Goal: Information Seeking & Learning: Compare options

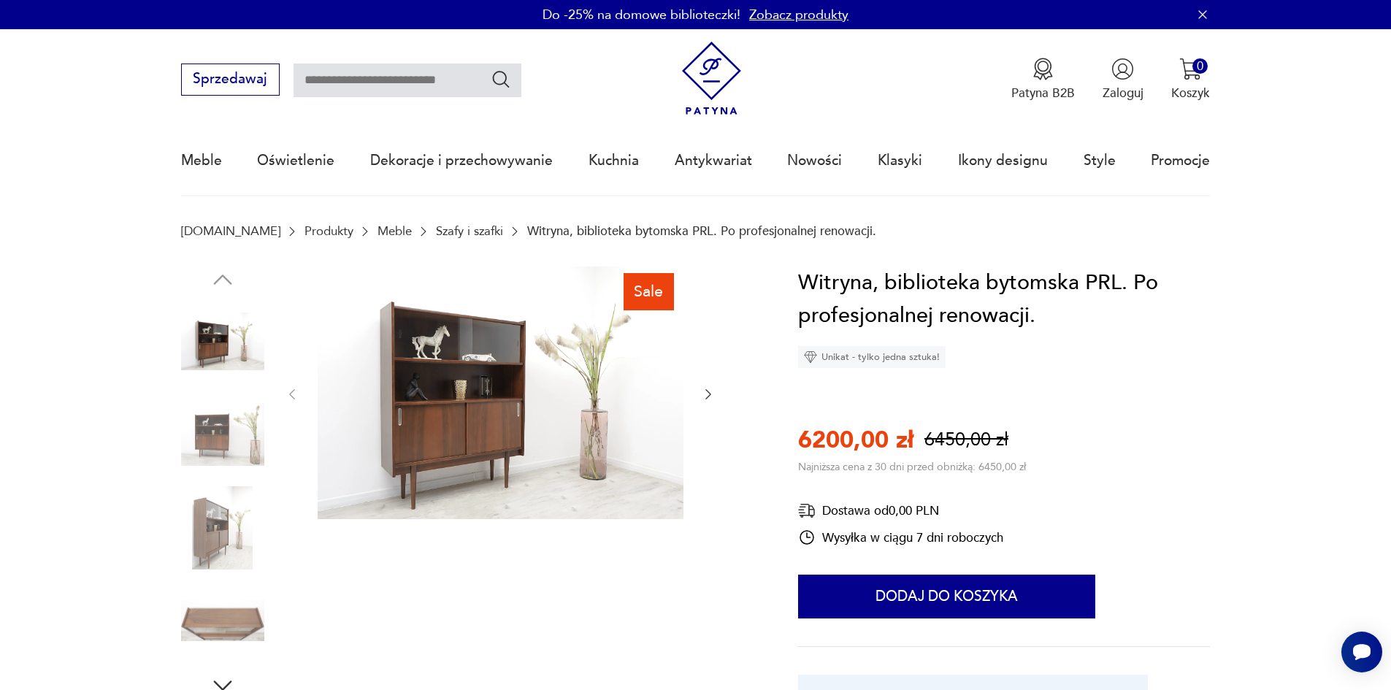
click at [705, 393] on icon "button" at bounding box center [708, 394] width 15 height 15
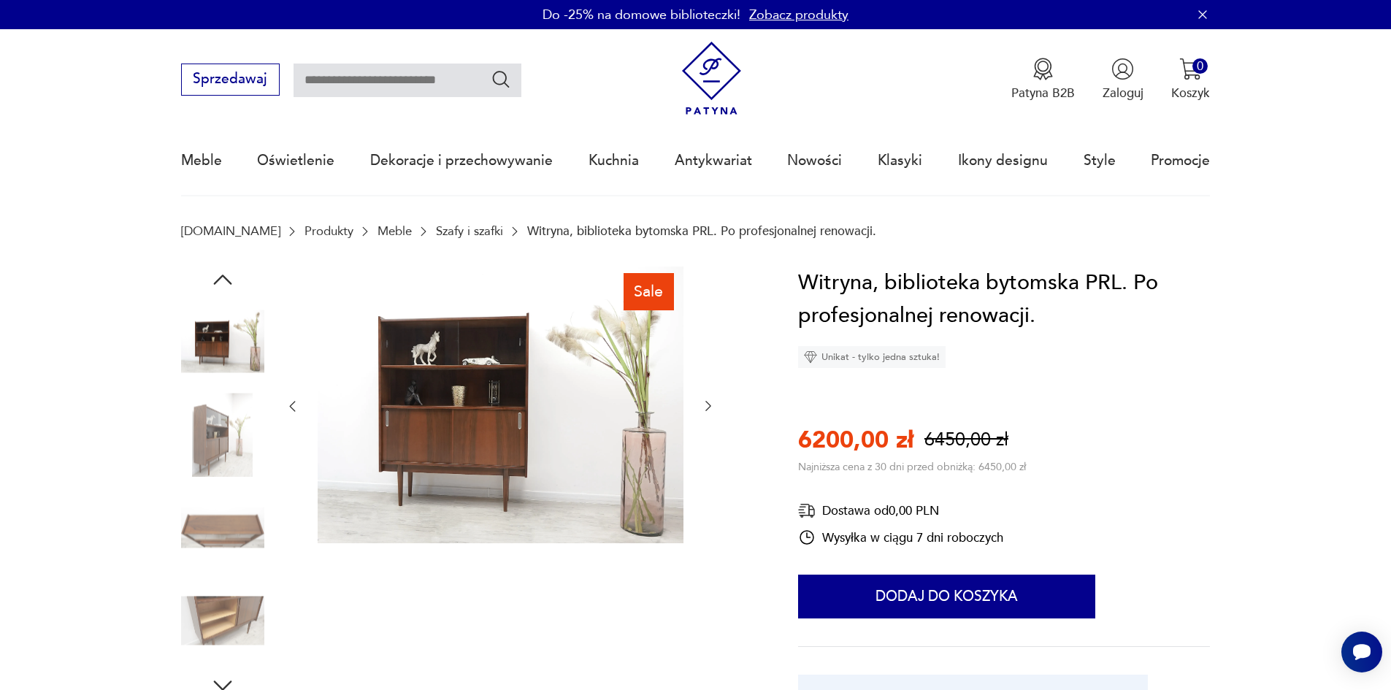
click at [705, 406] on icon "button" at bounding box center [708, 406] width 15 height 15
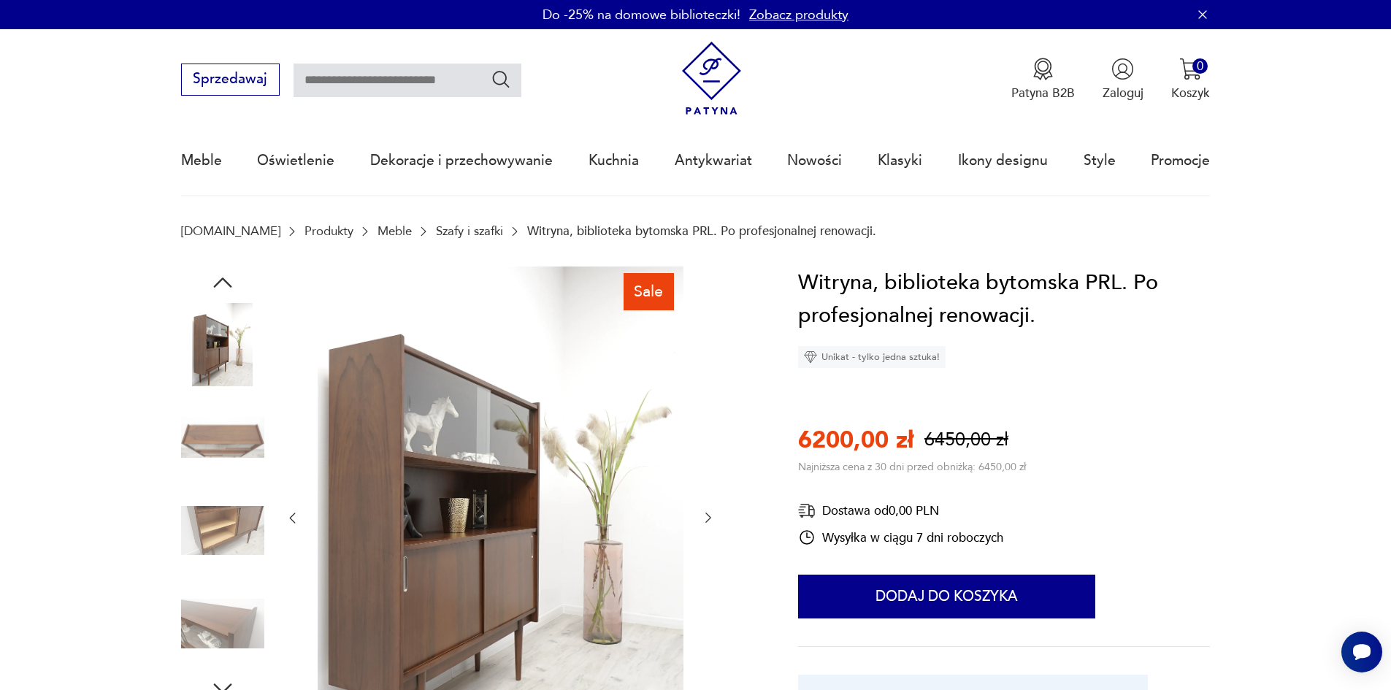
click at [705, 406] on div at bounding box center [500, 519] width 431 height 504
click at [709, 519] on icon "button" at bounding box center [708, 517] width 15 height 15
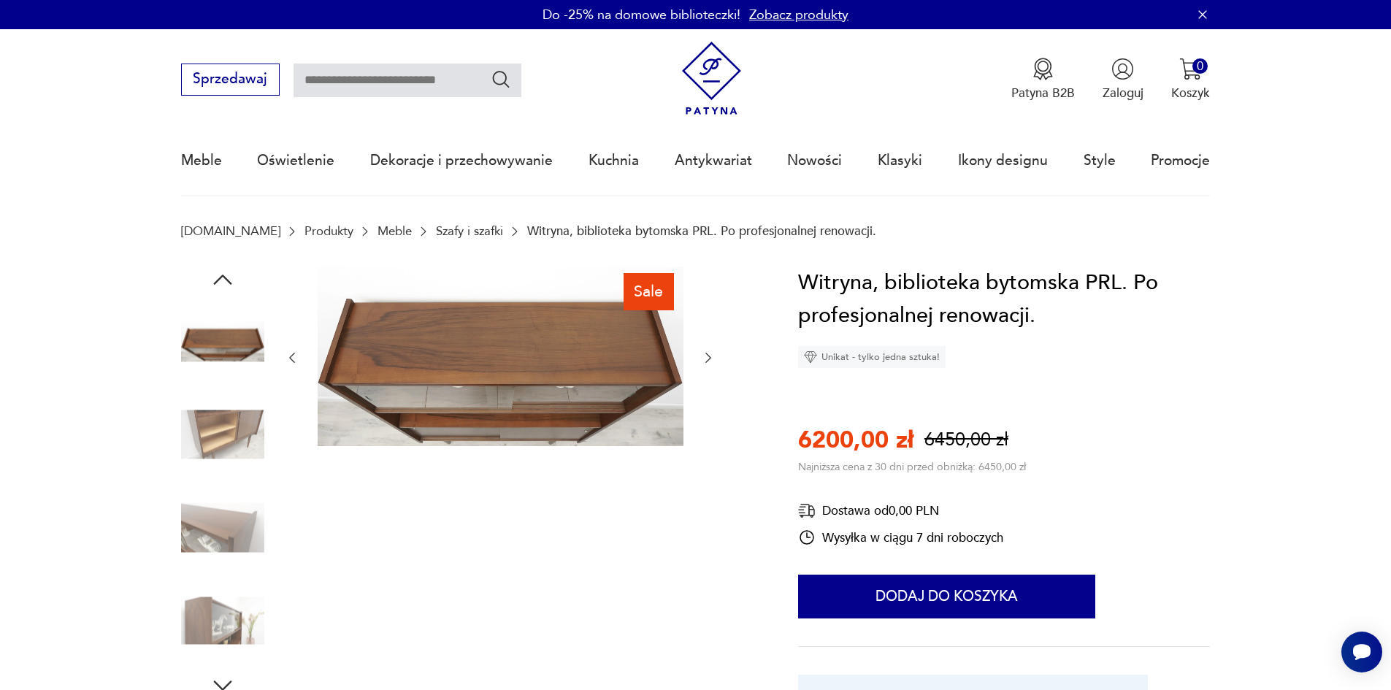
click at [709, 519] on div "Sale" at bounding box center [500, 483] width 431 height 432
click at [705, 362] on icon "button" at bounding box center [708, 358] width 15 height 15
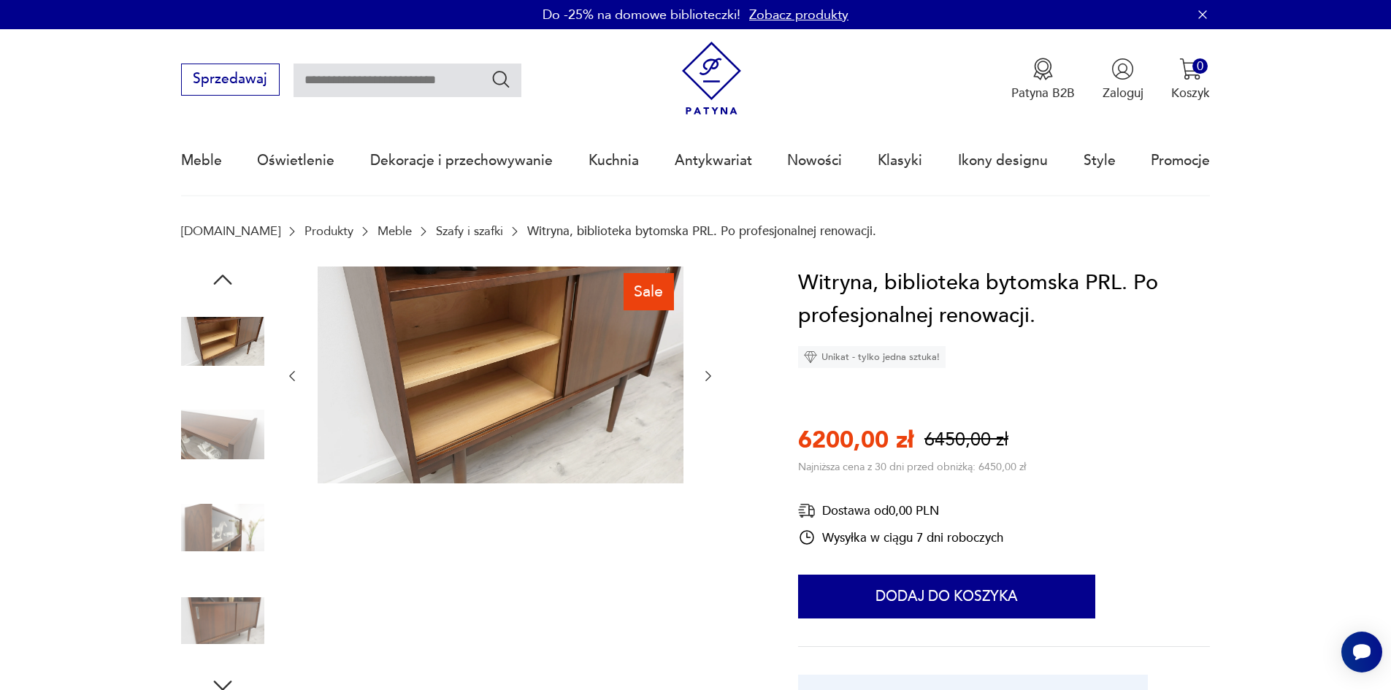
click at [707, 373] on icon "button" at bounding box center [708, 376] width 15 height 15
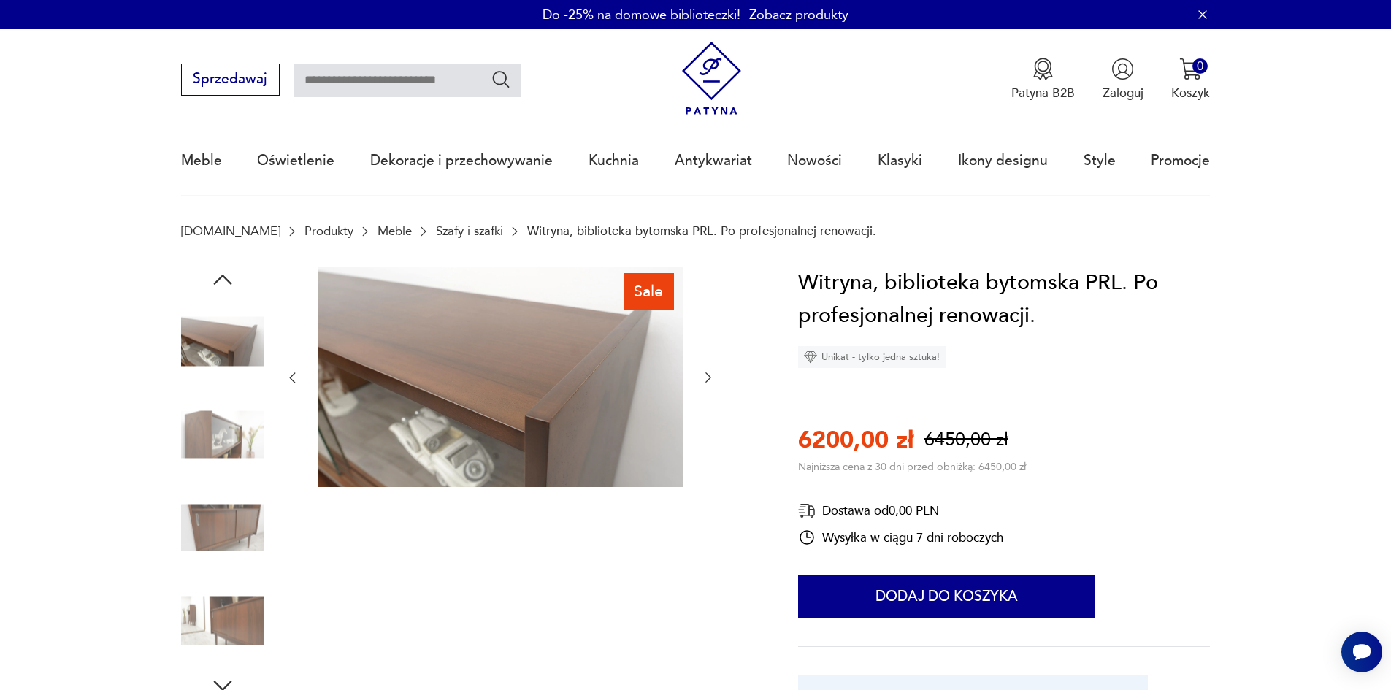
click at [707, 373] on icon "button" at bounding box center [708, 377] width 15 height 15
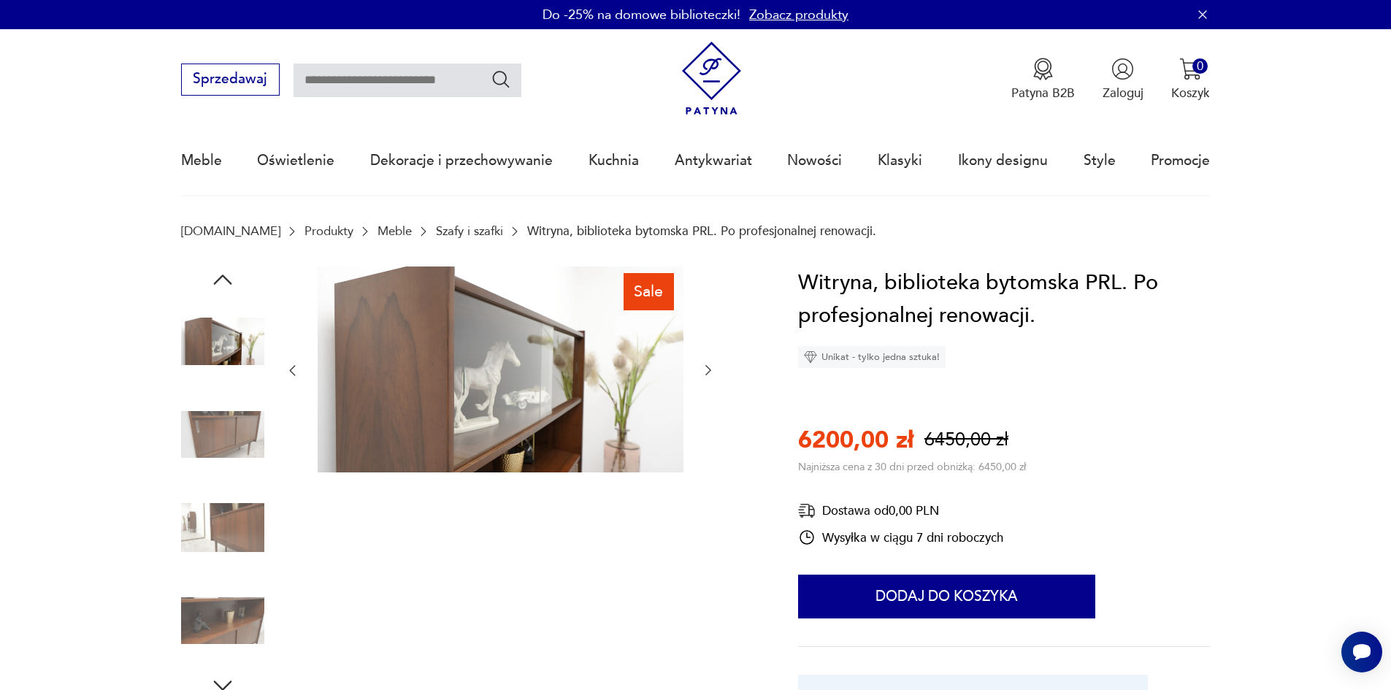
click at [710, 366] on icon "button" at bounding box center [708, 370] width 15 height 15
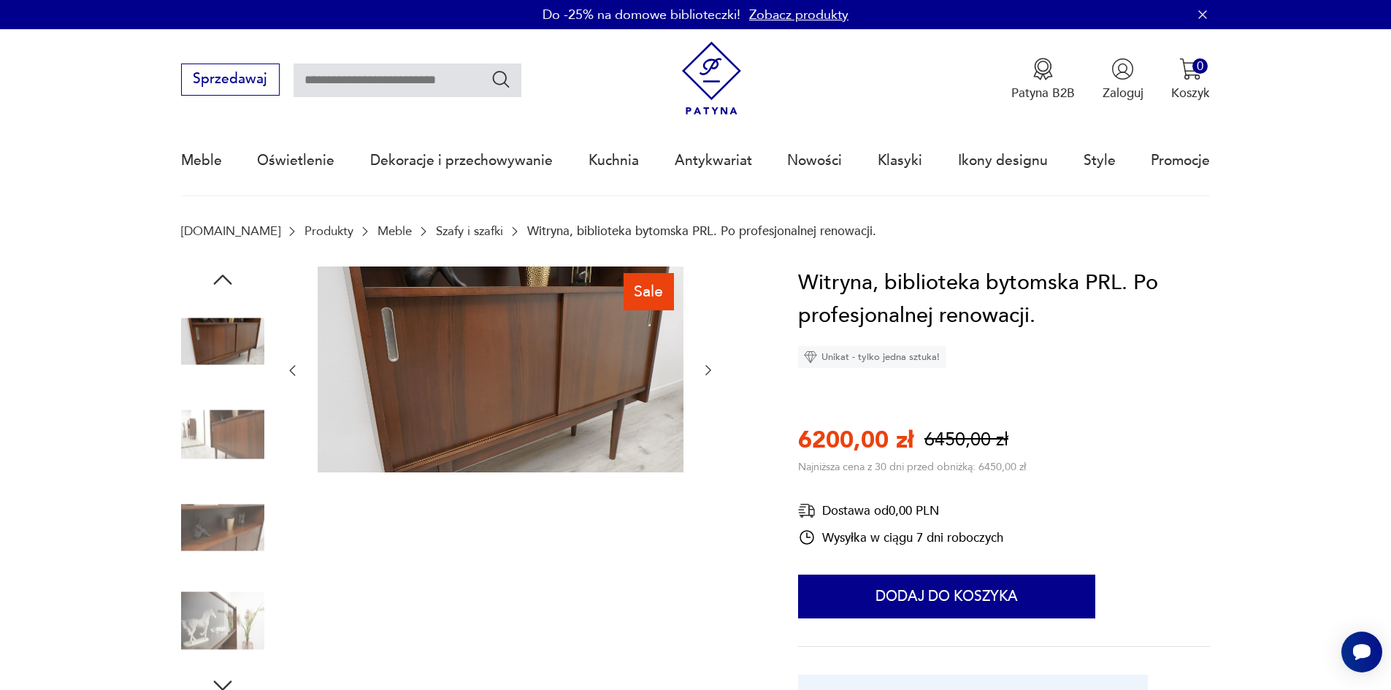
click at [710, 366] on icon "button" at bounding box center [708, 370] width 15 height 15
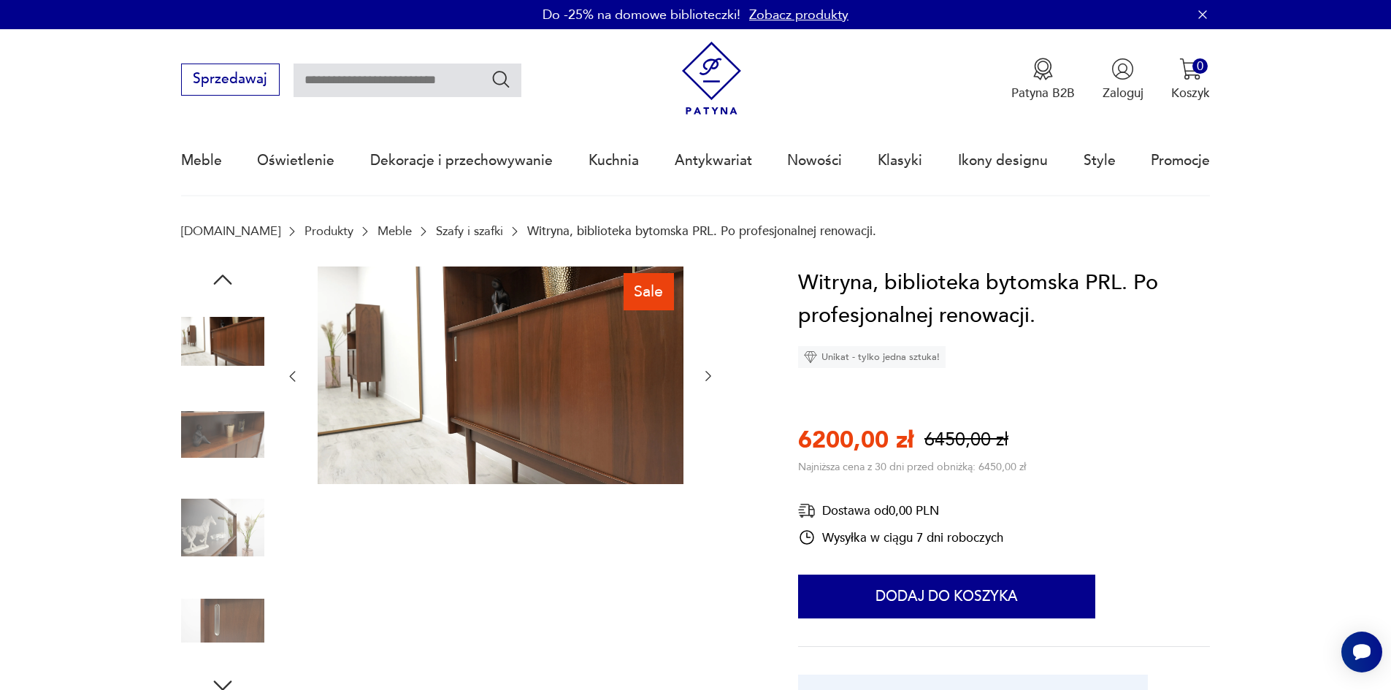
click at [710, 366] on div at bounding box center [500, 377] width 431 height 221
click at [704, 378] on icon "button" at bounding box center [708, 376] width 15 height 15
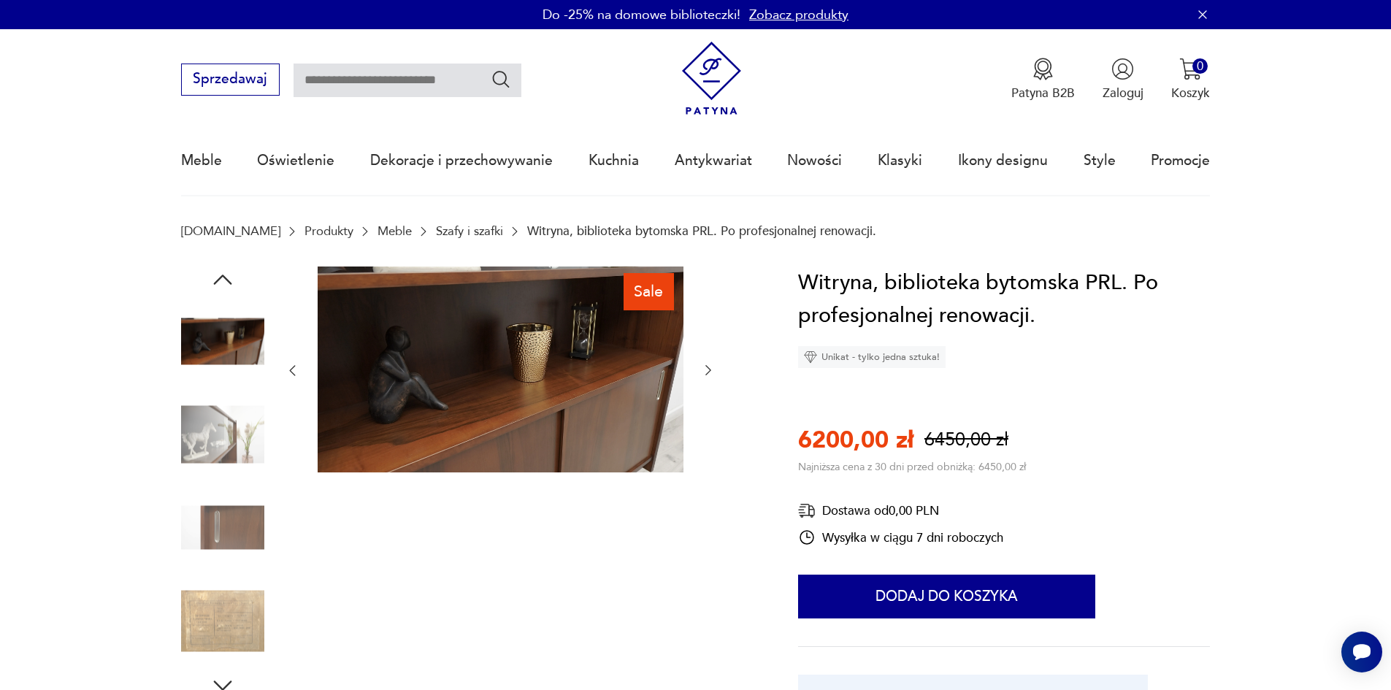
click at [704, 378] on button "button" at bounding box center [708, 371] width 15 height 18
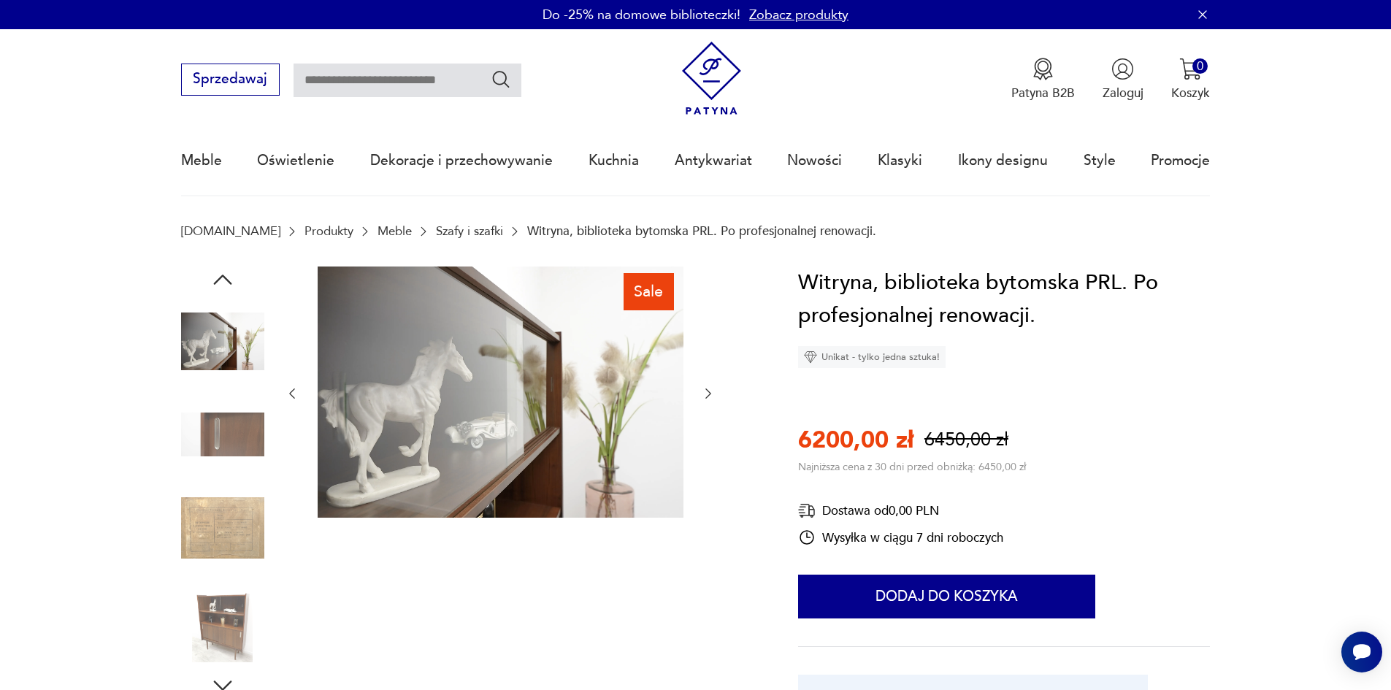
click at [704, 378] on div at bounding box center [500, 394] width 431 height 255
click at [240, 278] on div at bounding box center [222, 483] width 83 height 432
click at [223, 283] on icon "button" at bounding box center [223, 280] width 26 height 26
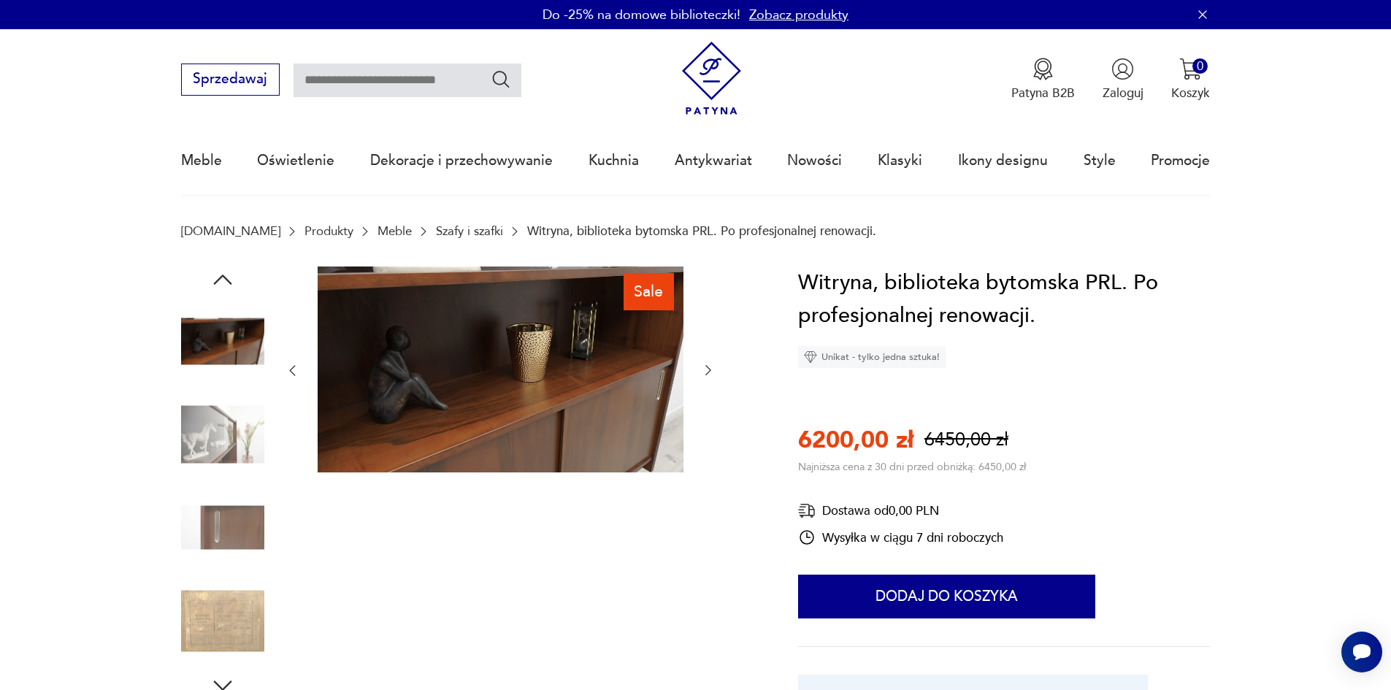
click at [223, 283] on icon "button" at bounding box center [223, 280] width 26 height 26
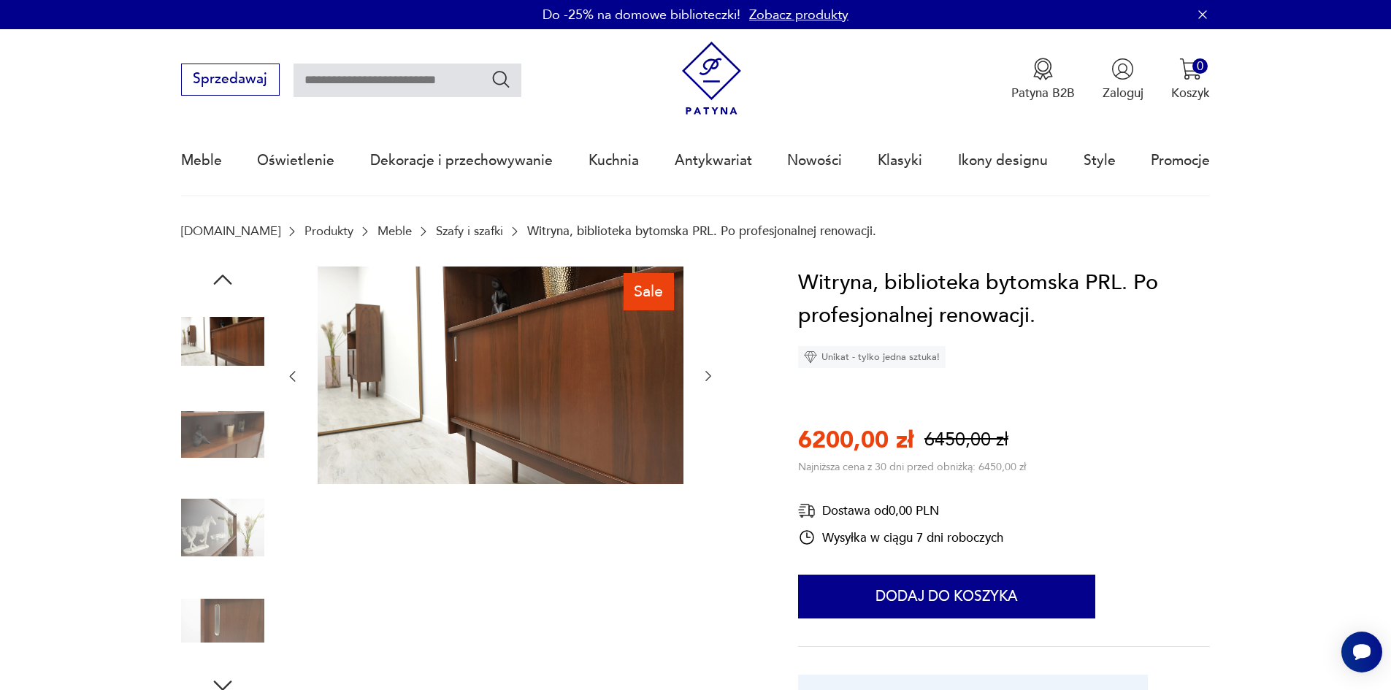
click at [223, 283] on icon "button" at bounding box center [223, 280] width 26 height 26
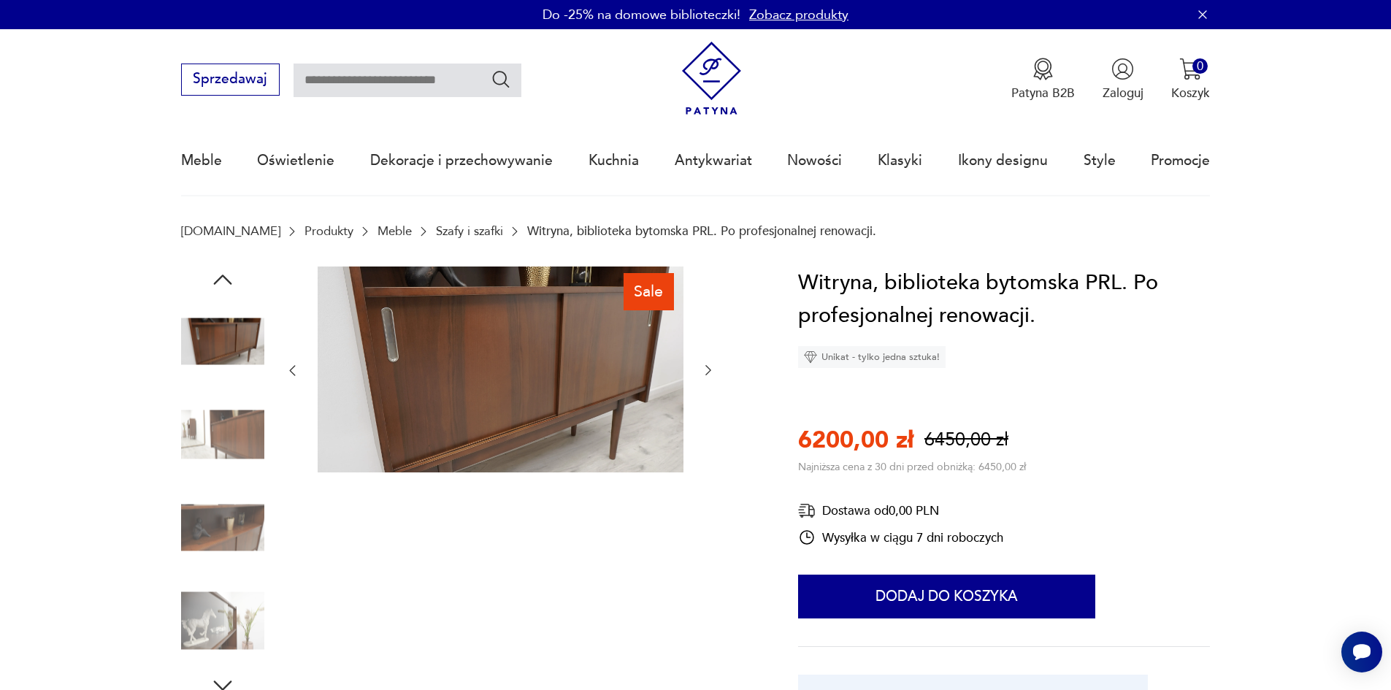
click at [223, 283] on icon "button" at bounding box center [223, 280] width 26 height 26
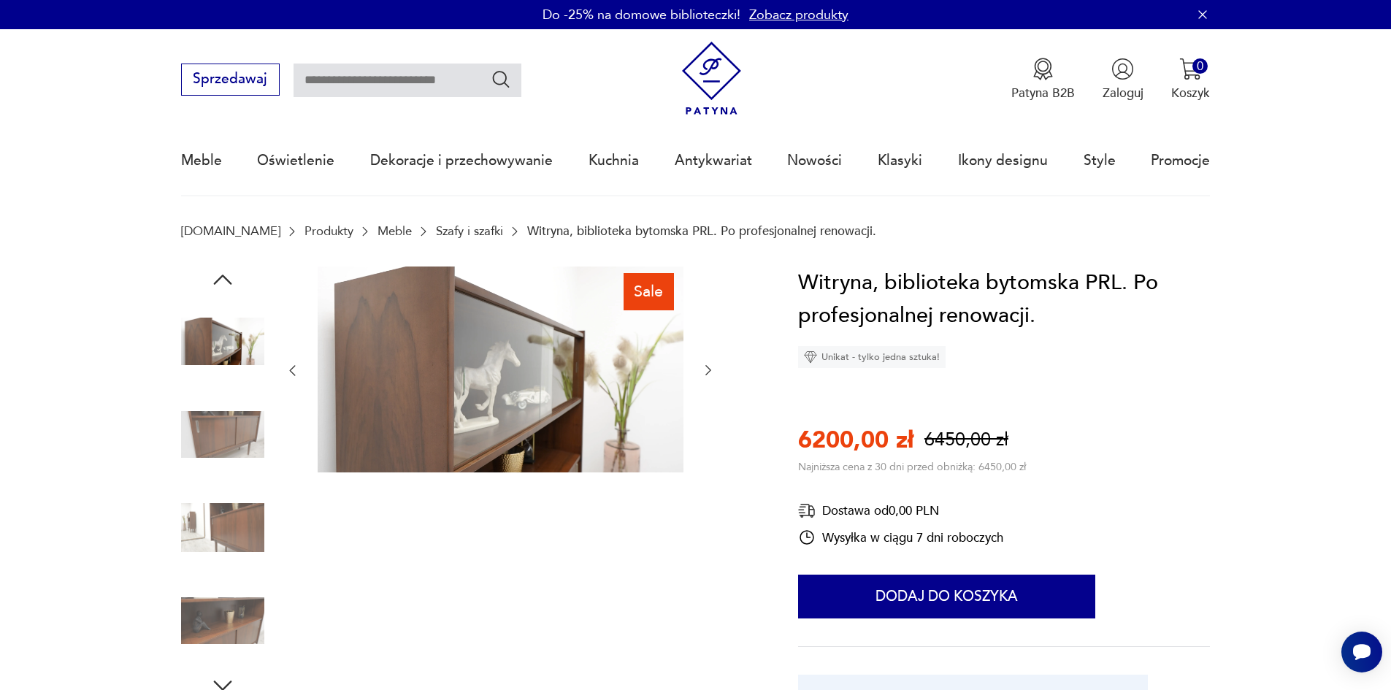
click at [219, 275] on icon "button" at bounding box center [223, 280] width 26 height 26
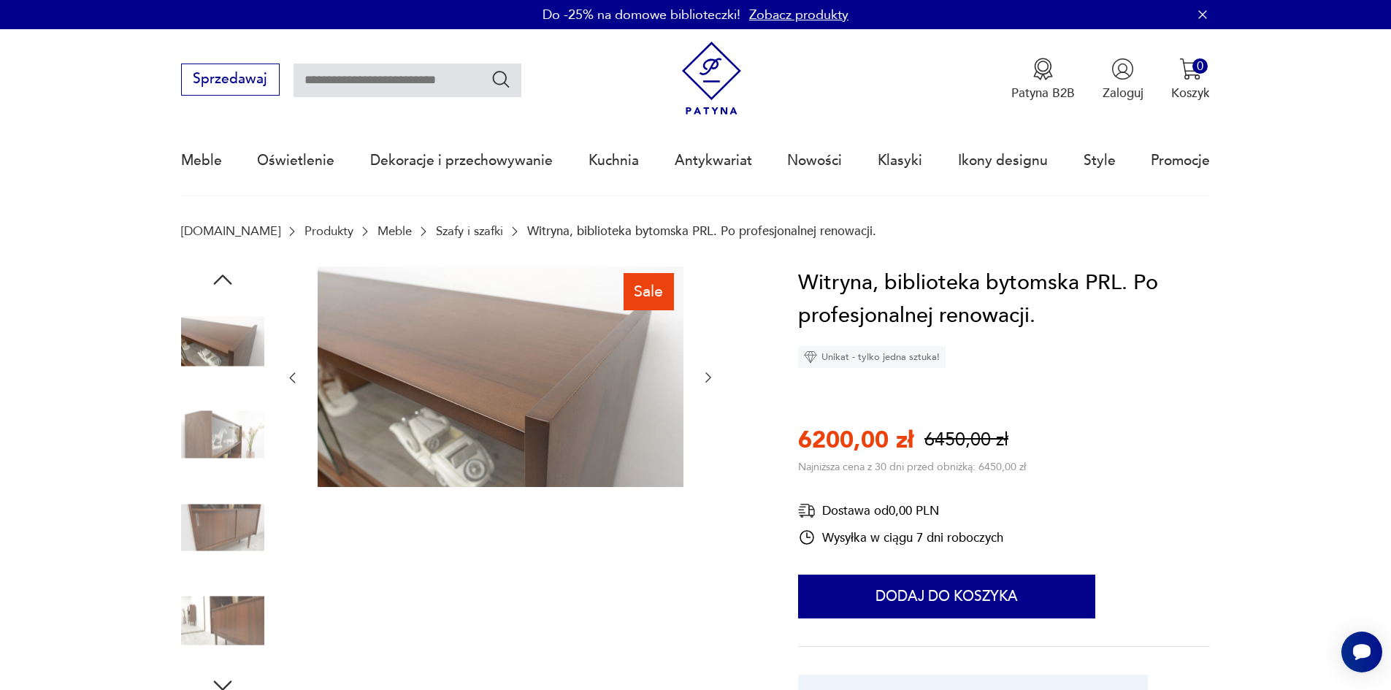
click at [219, 275] on icon "button" at bounding box center [223, 280] width 26 height 26
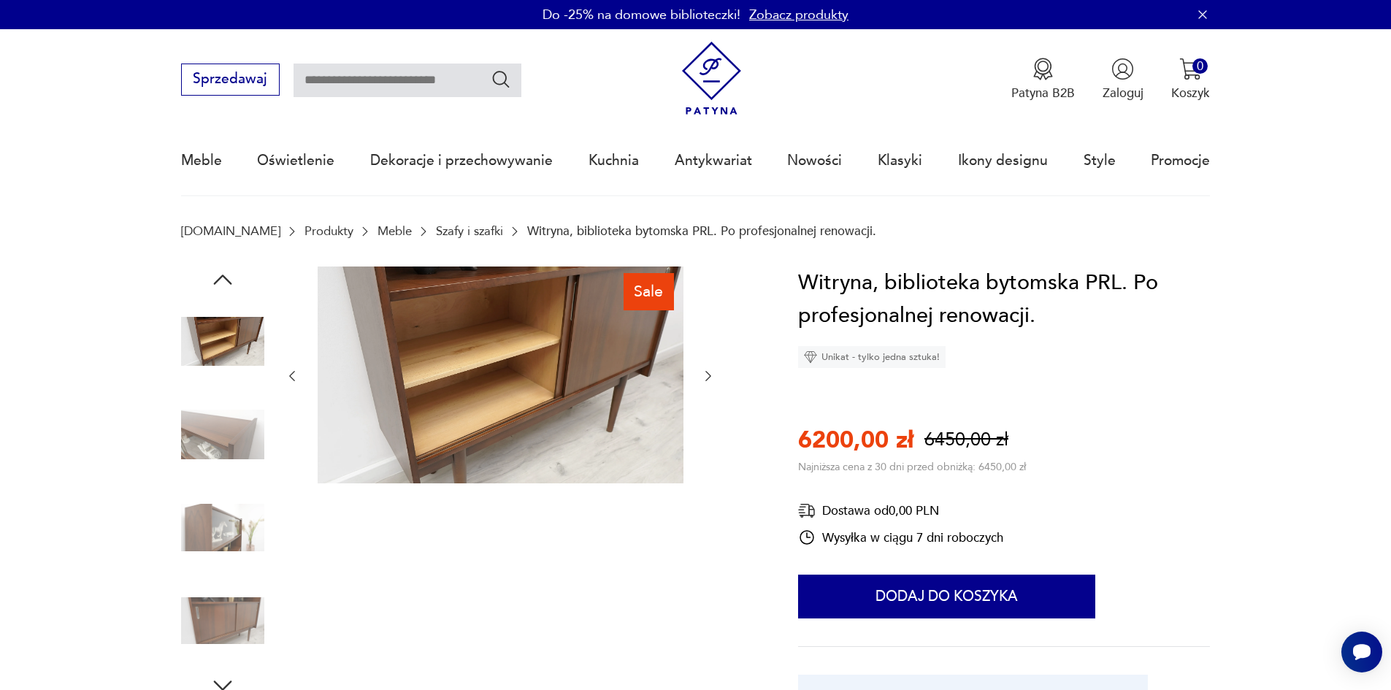
click at [219, 275] on icon "button" at bounding box center [223, 280] width 26 height 26
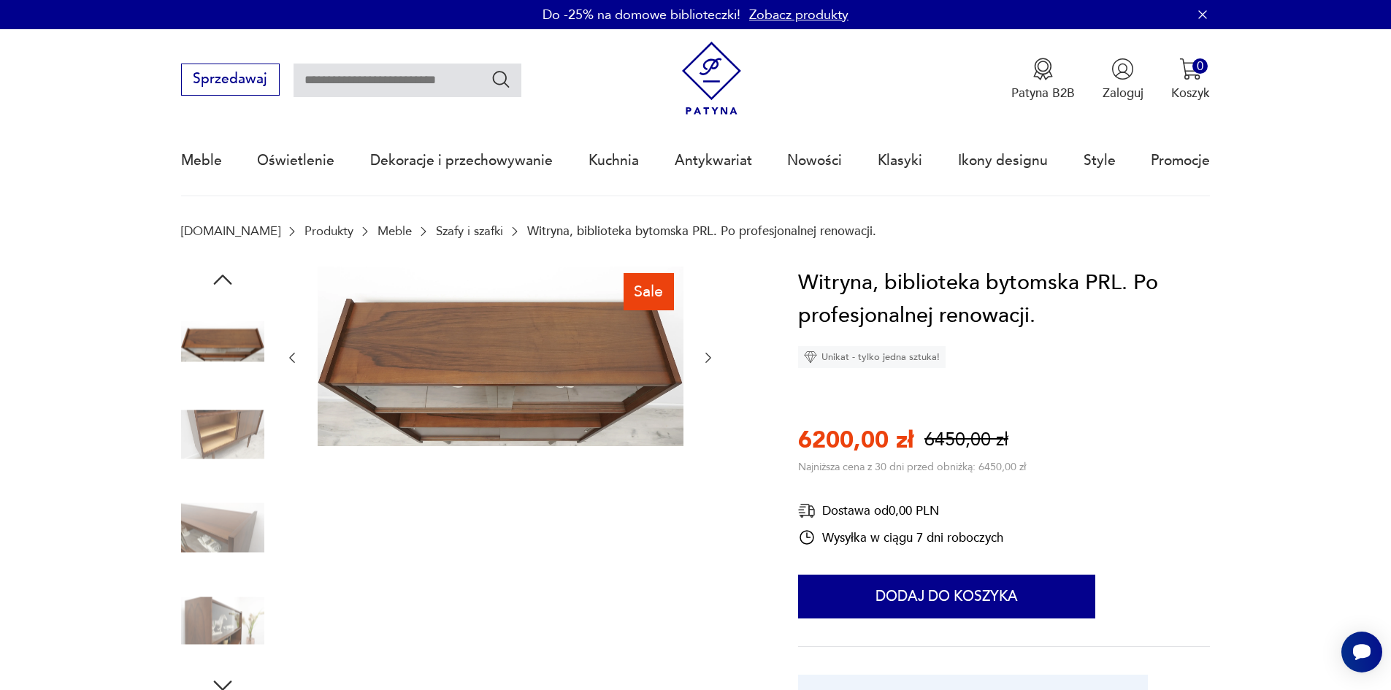
click at [219, 275] on icon "button" at bounding box center [223, 280] width 26 height 26
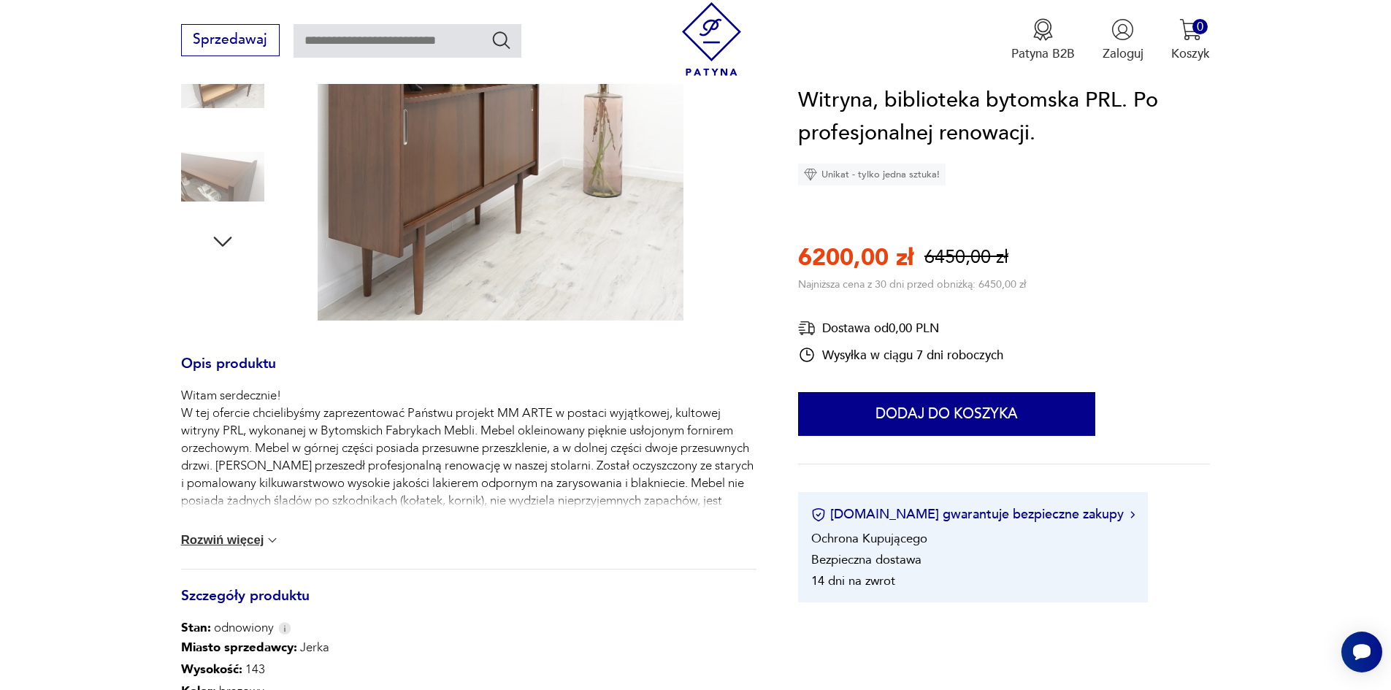
scroll to position [438, 0]
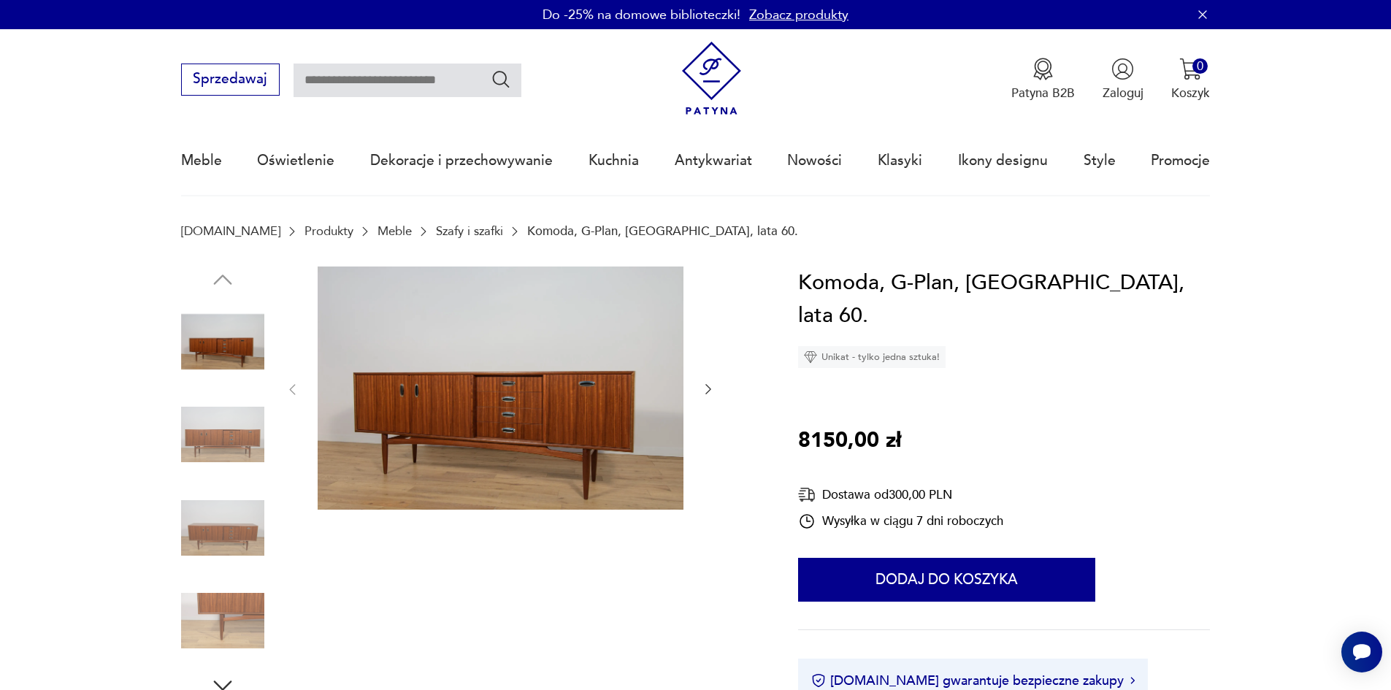
click at [708, 390] on icon "button" at bounding box center [708, 389] width 15 height 15
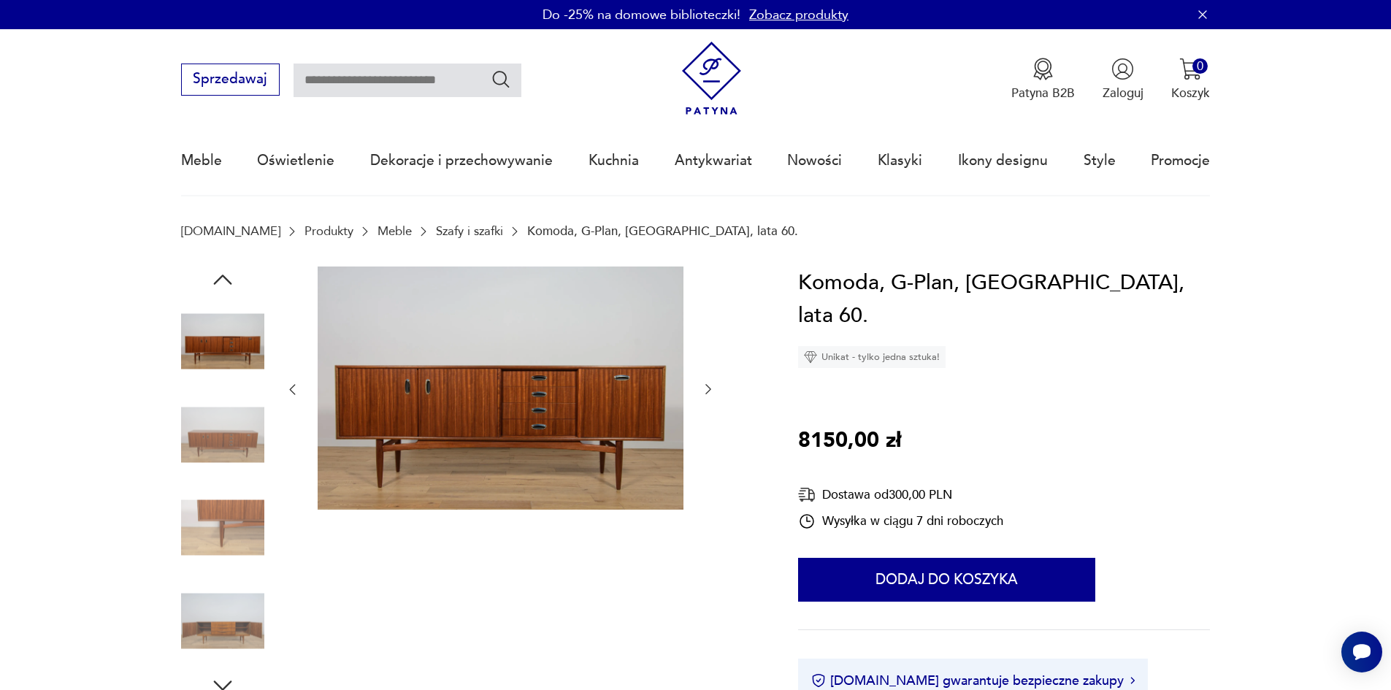
click at [708, 390] on icon "button" at bounding box center [708, 389] width 15 height 15
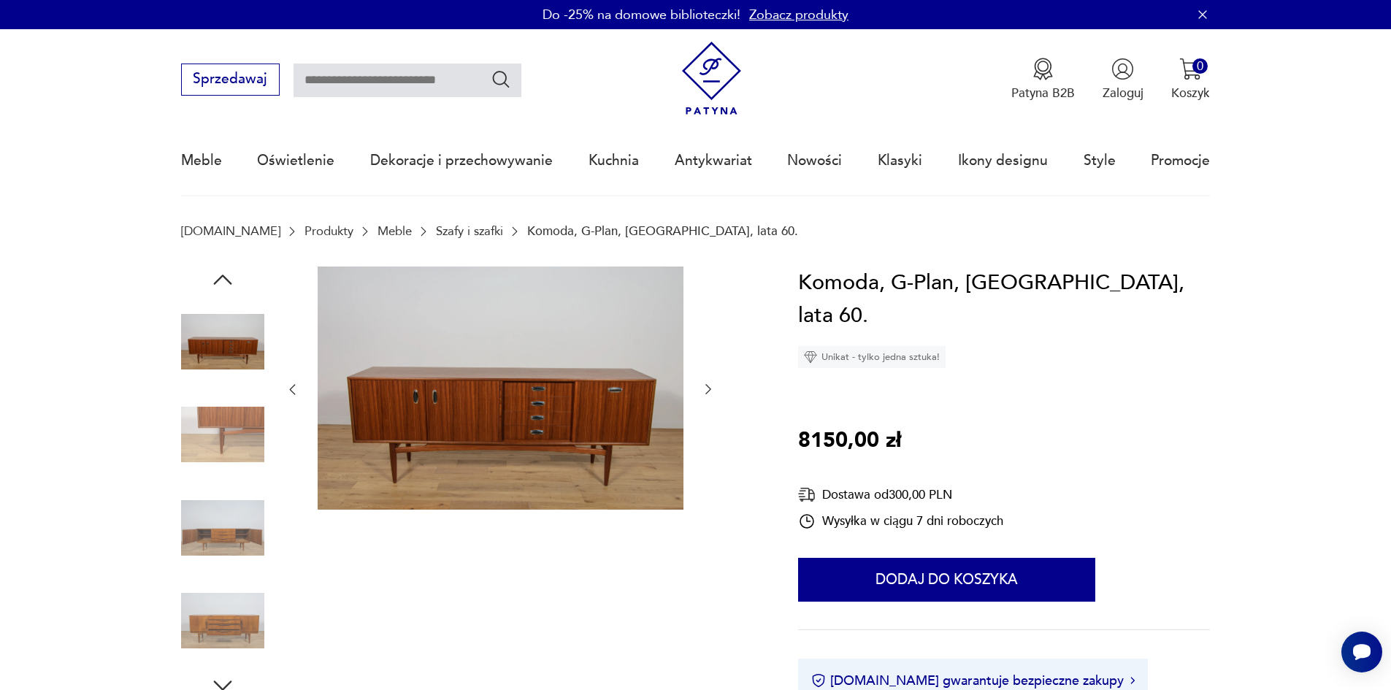
click at [708, 390] on icon "button" at bounding box center [708, 389] width 15 height 15
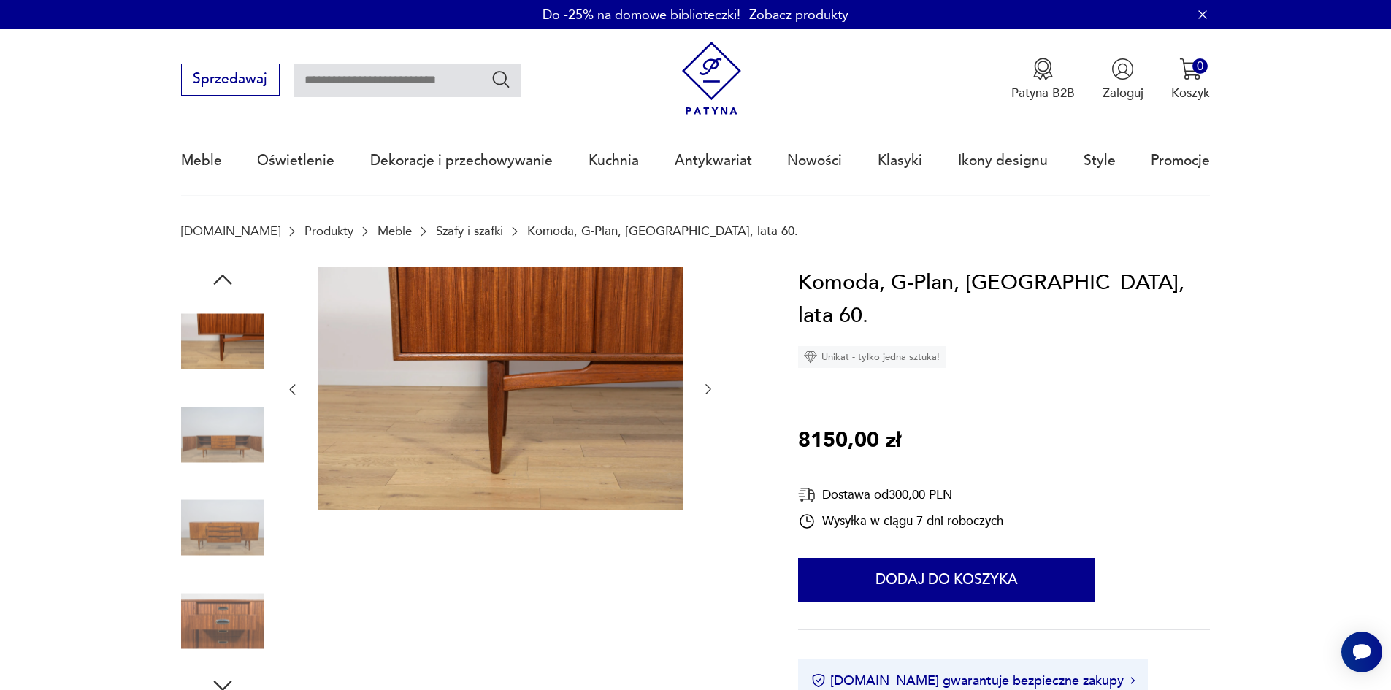
click at [708, 390] on icon "button" at bounding box center [708, 389] width 15 height 15
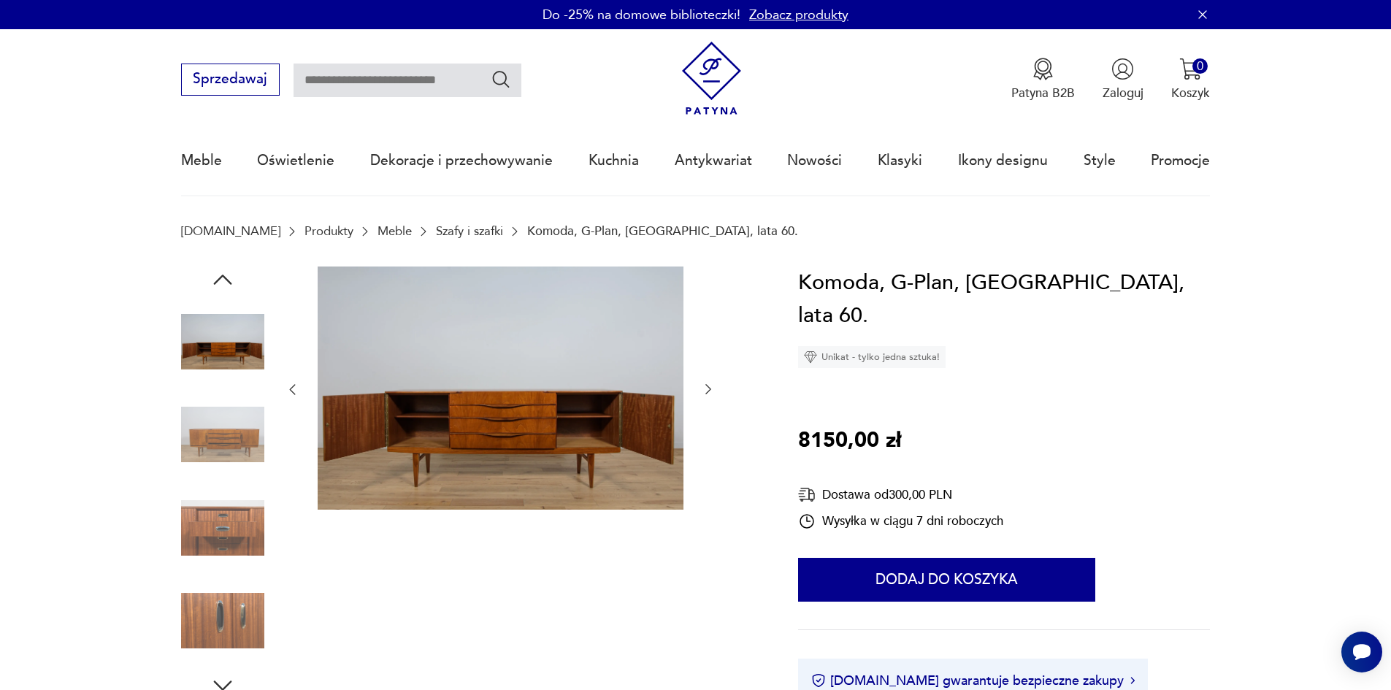
click at [707, 389] on icon "button" at bounding box center [708, 389] width 15 height 15
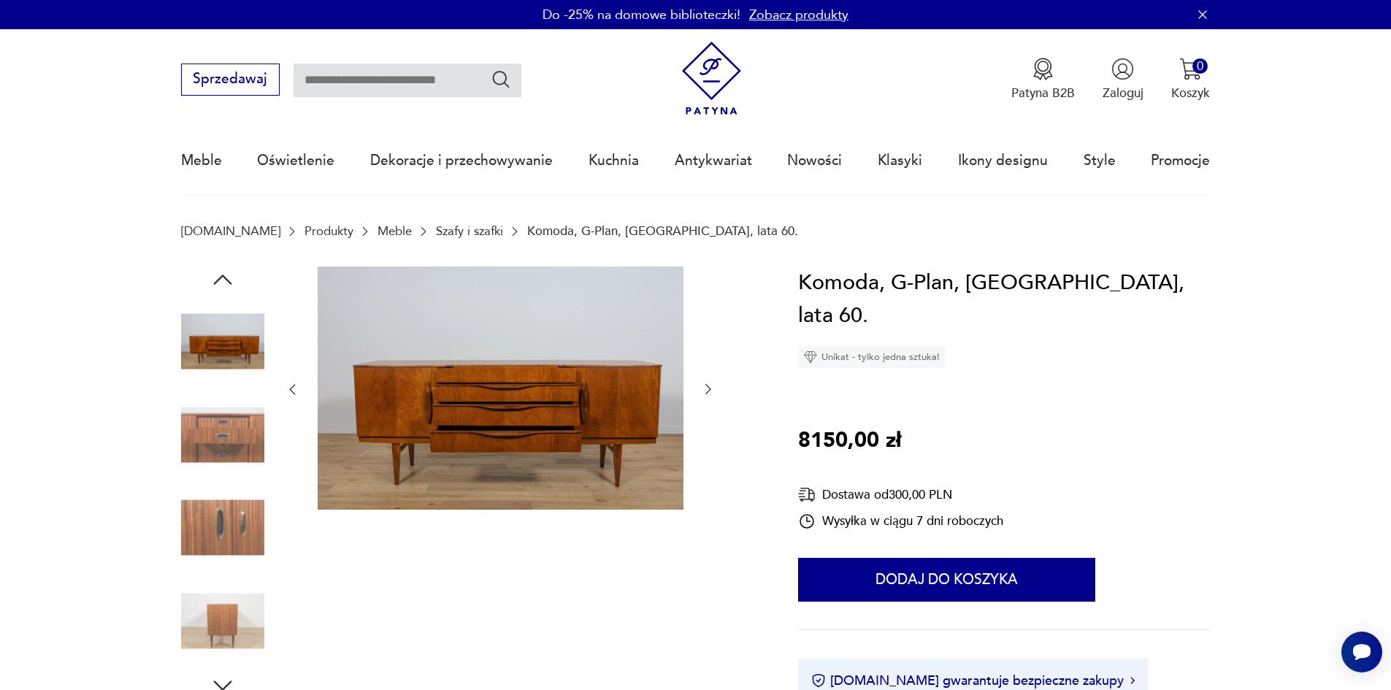
click at [707, 389] on icon "button" at bounding box center [708, 389] width 15 height 15
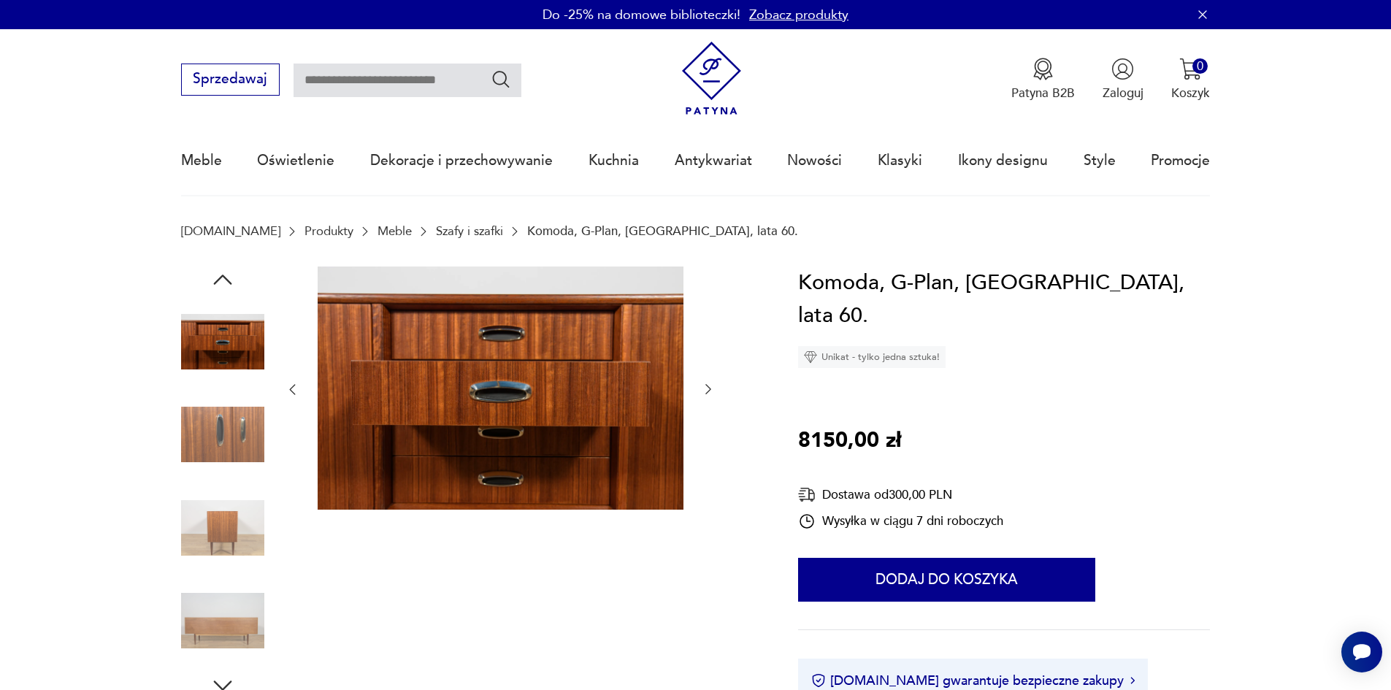
click at [707, 389] on icon "button" at bounding box center [708, 389] width 15 height 15
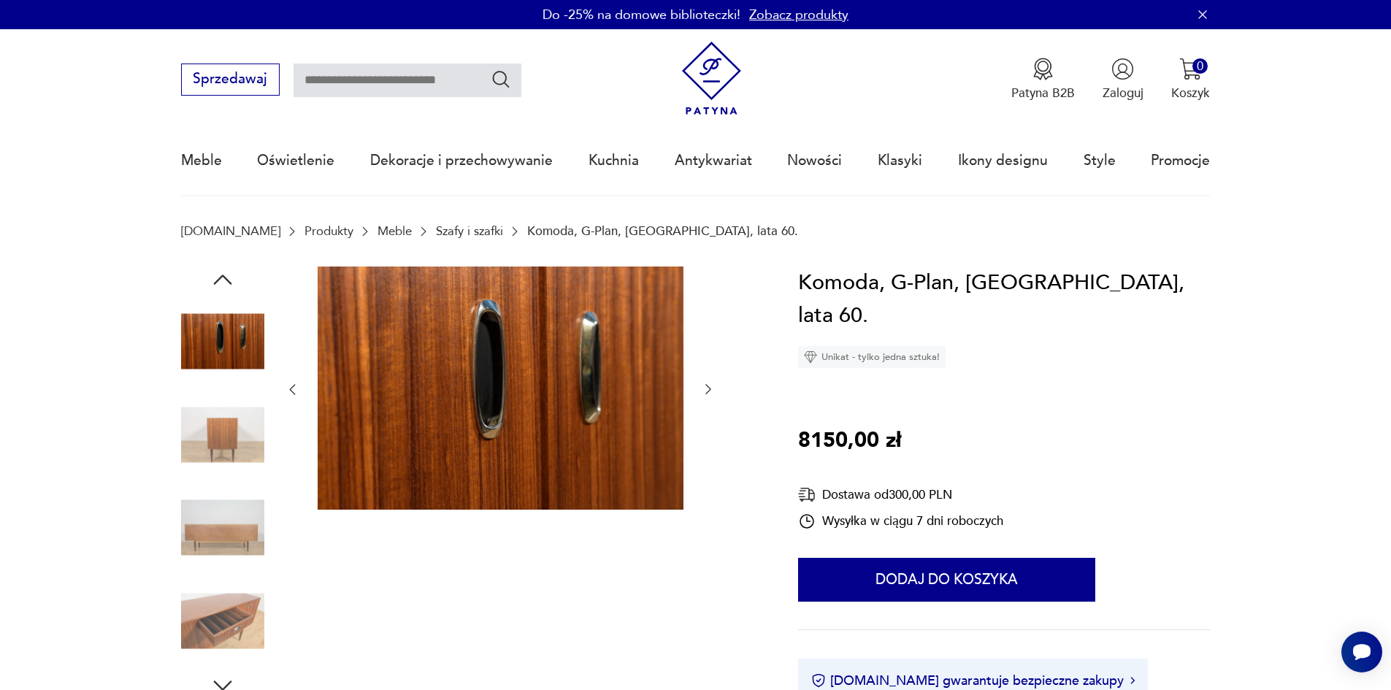
click at [707, 389] on icon "button" at bounding box center [708, 389] width 15 height 15
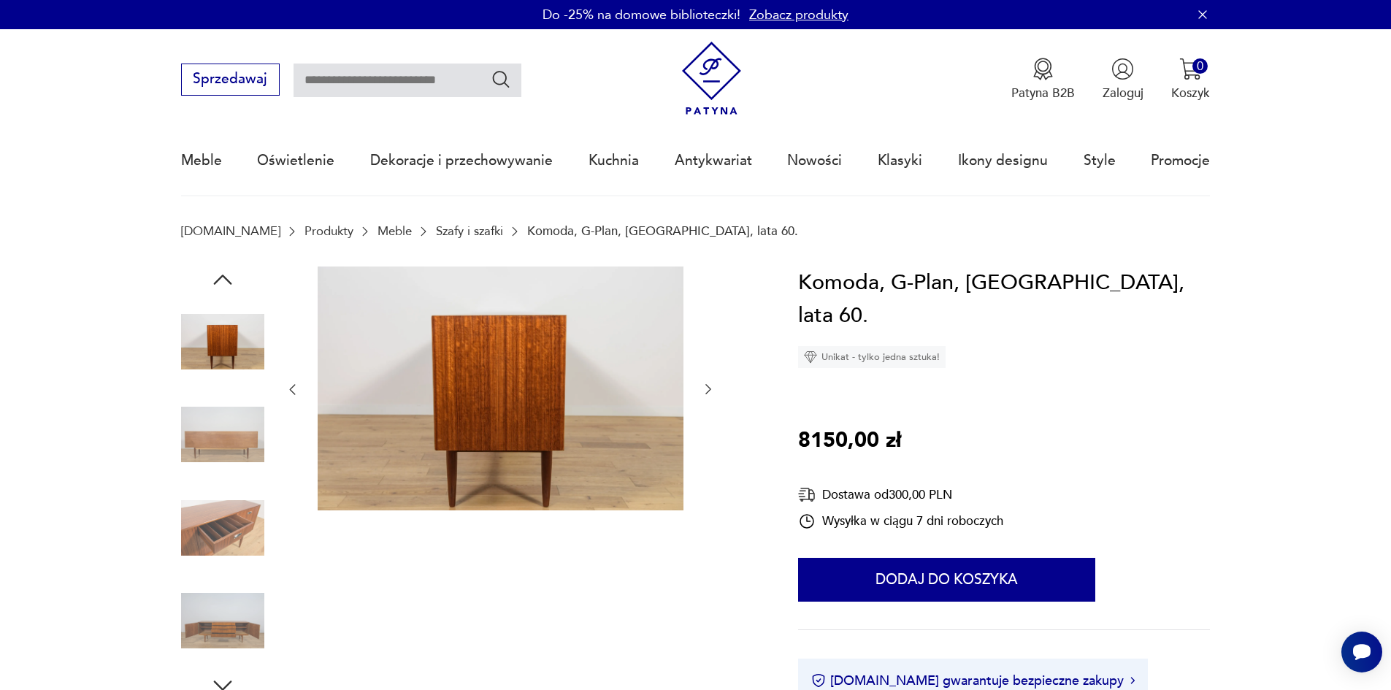
click at [707, 389] on icon "button" at bounding box center [708, 389] width 15 height 15
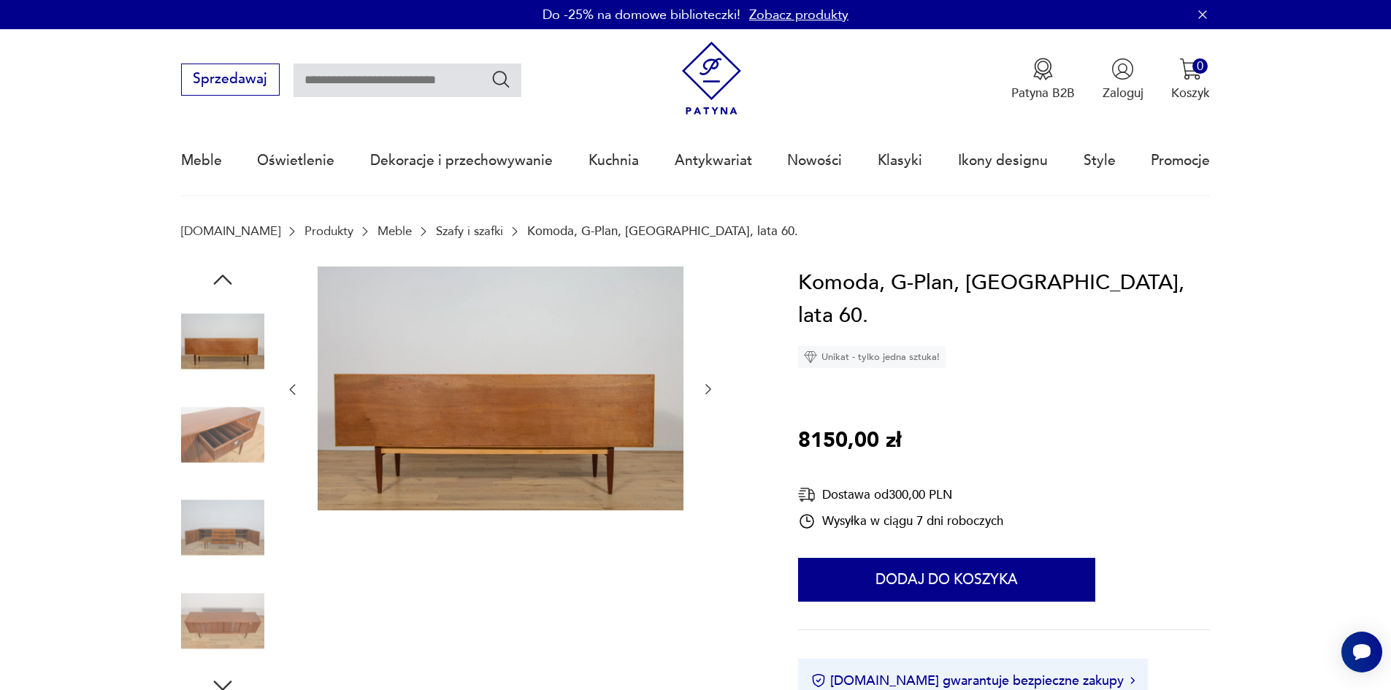
click at [707, 389] on icon "button" at bounding box center [708, 389] width 15 height 15
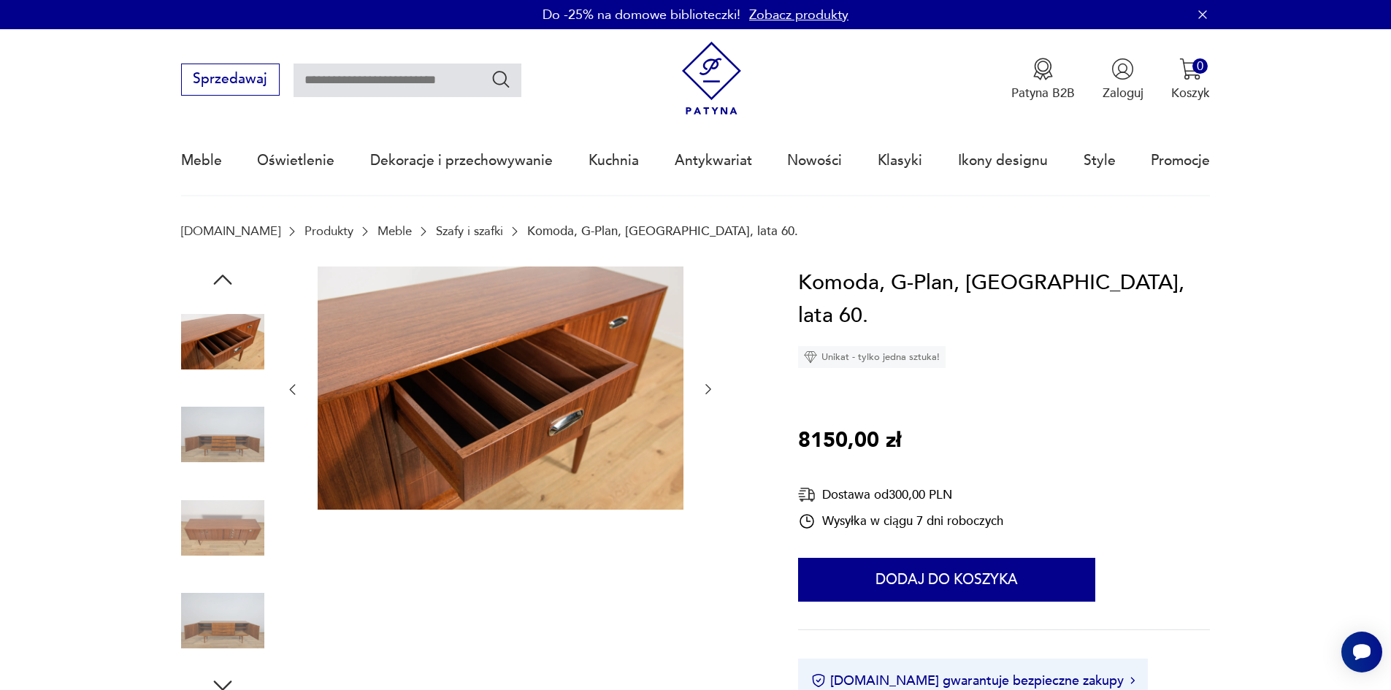
click at [707, 389] on icon "button" at bounding box center [708, 389] width 15 height 15
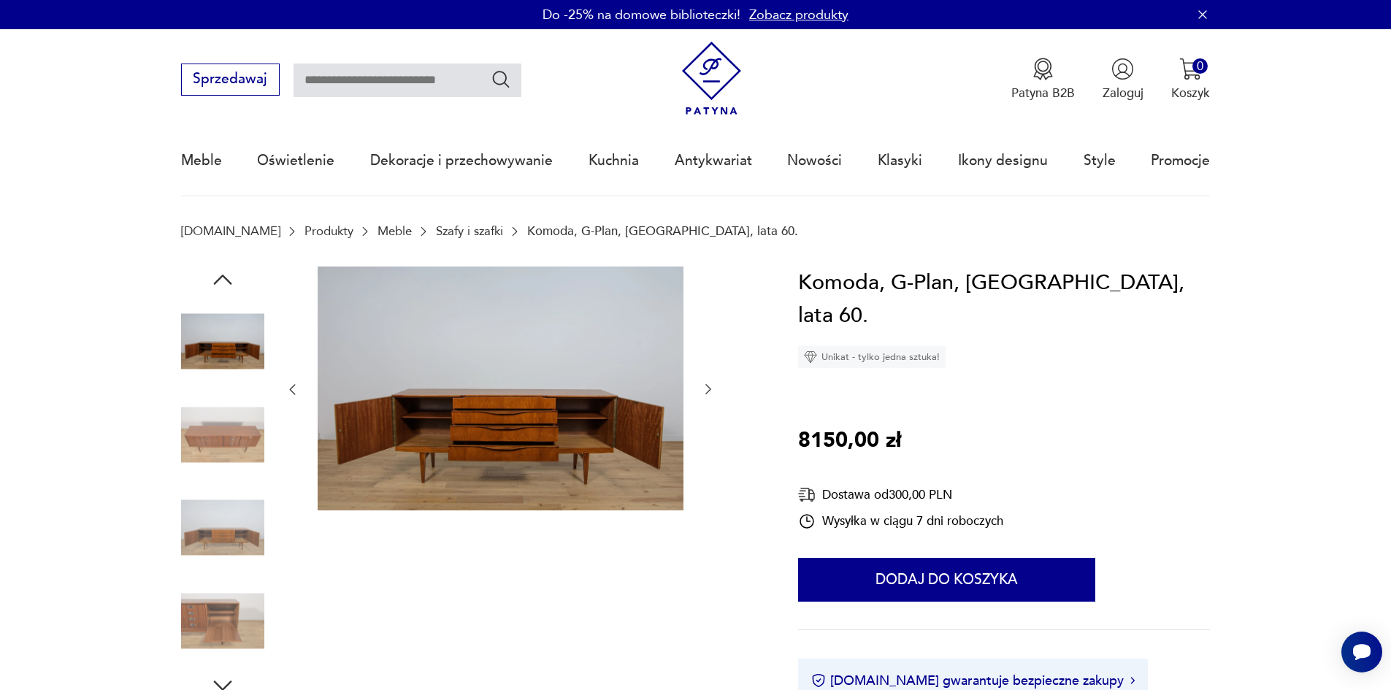
click at [711, 386] on icon "button" at bounding box center [708, 389] width 15 height 15
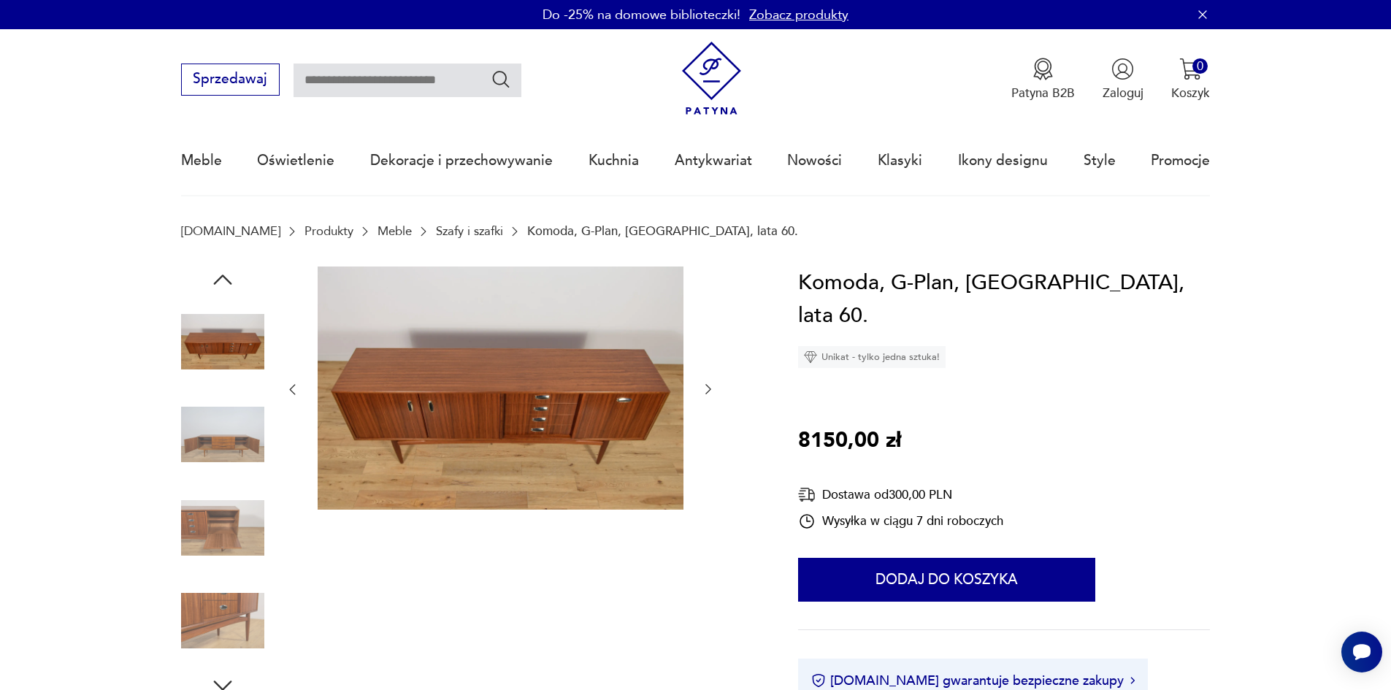
click at [711, 386] on icon "button" at bounding box center [708, 389] width 15 height 15
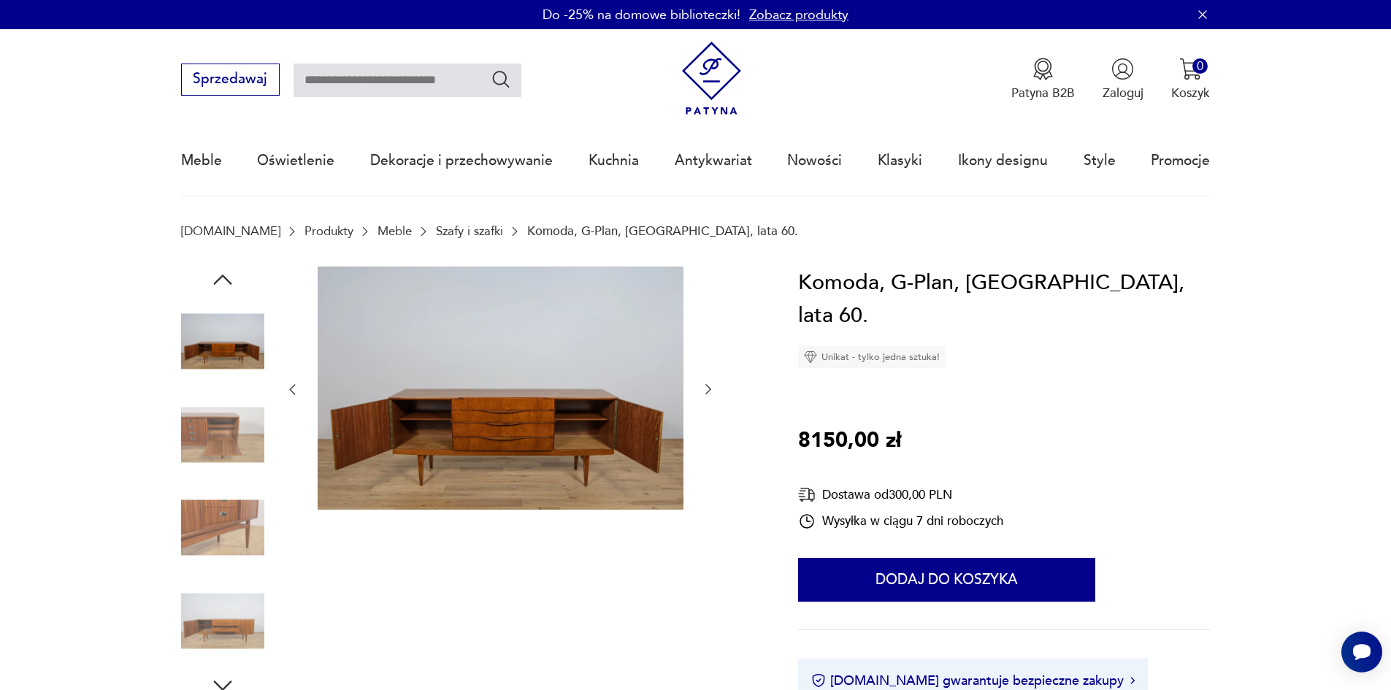
click at [711, 386] on icon "button" at bounding box center [708, 389] width 15 height 15
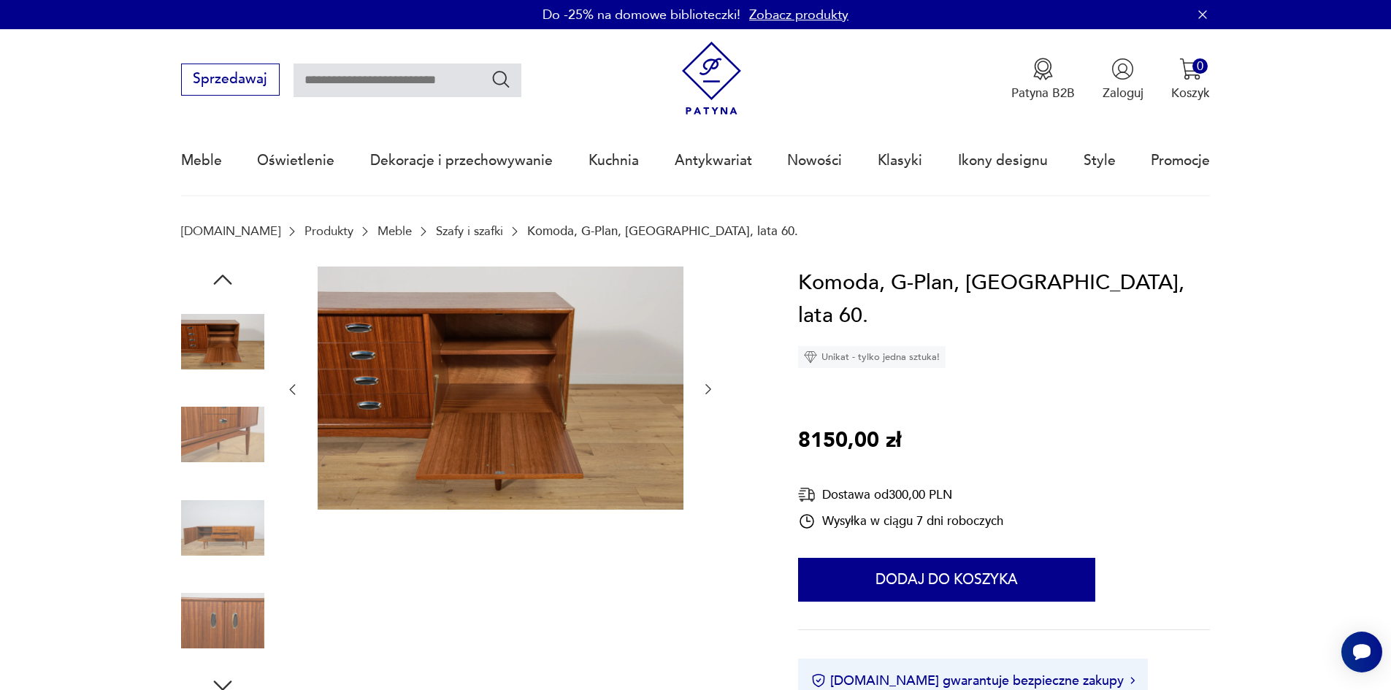
click at [711, 386] on icon "button" at bounding box center [708, 389] width 15 height 15
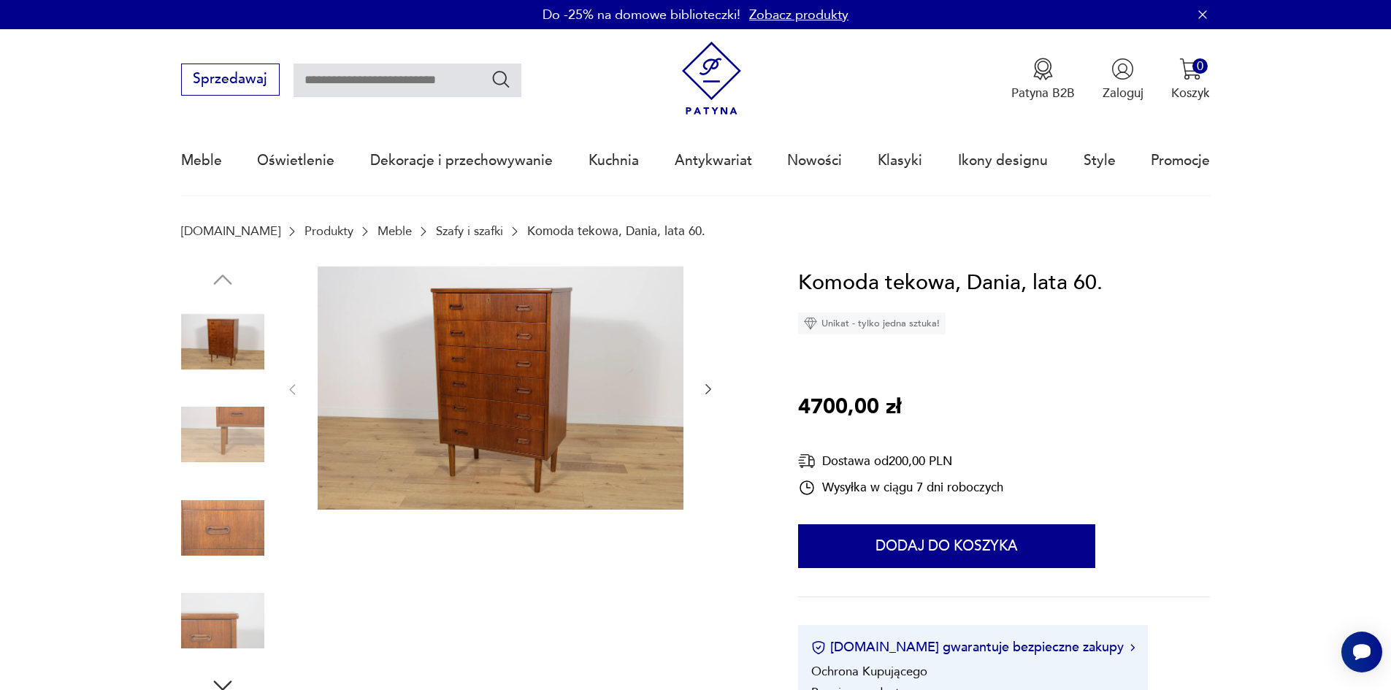
click at [707, 383] on icon "button" at bounding box center [708, 389] width 15 height 15
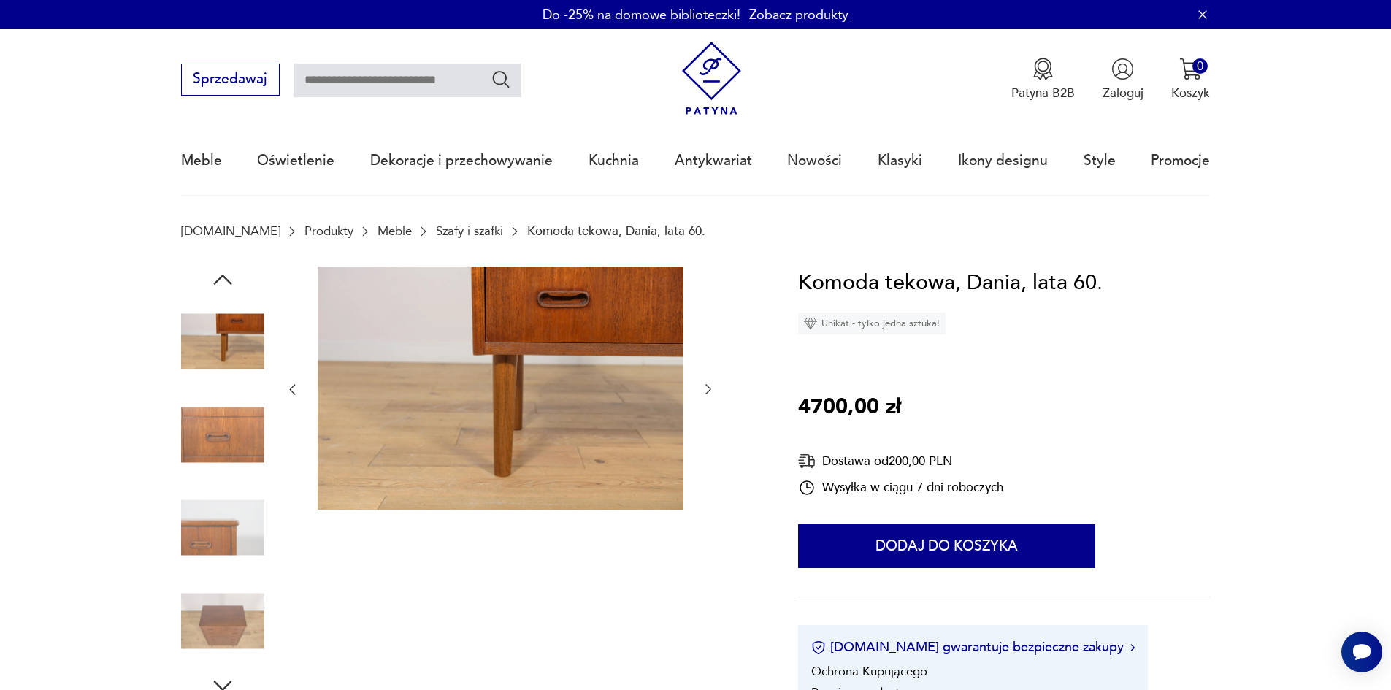
click at [707, 383] on icon "button" at bounding box center [708, 389] width 15 height 15
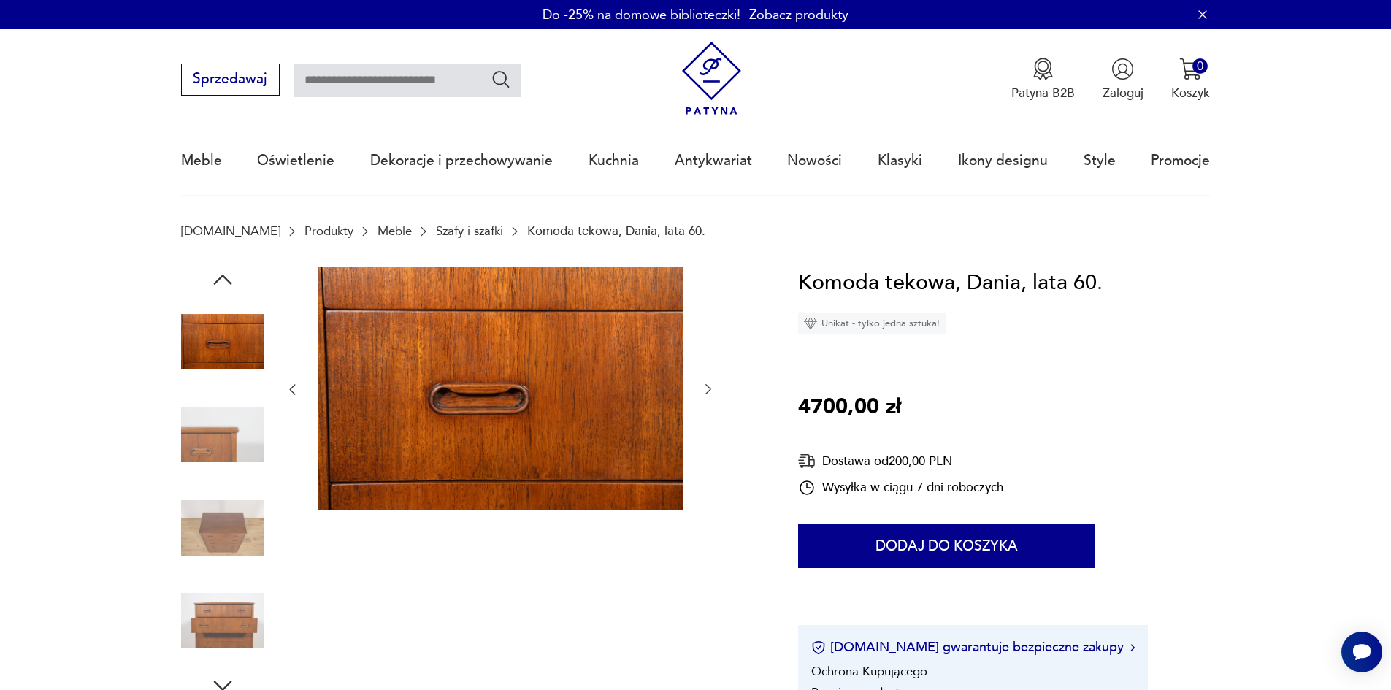
click at [707, 383] on icon "button" at bounding box center [708, 389] width 15 height 15
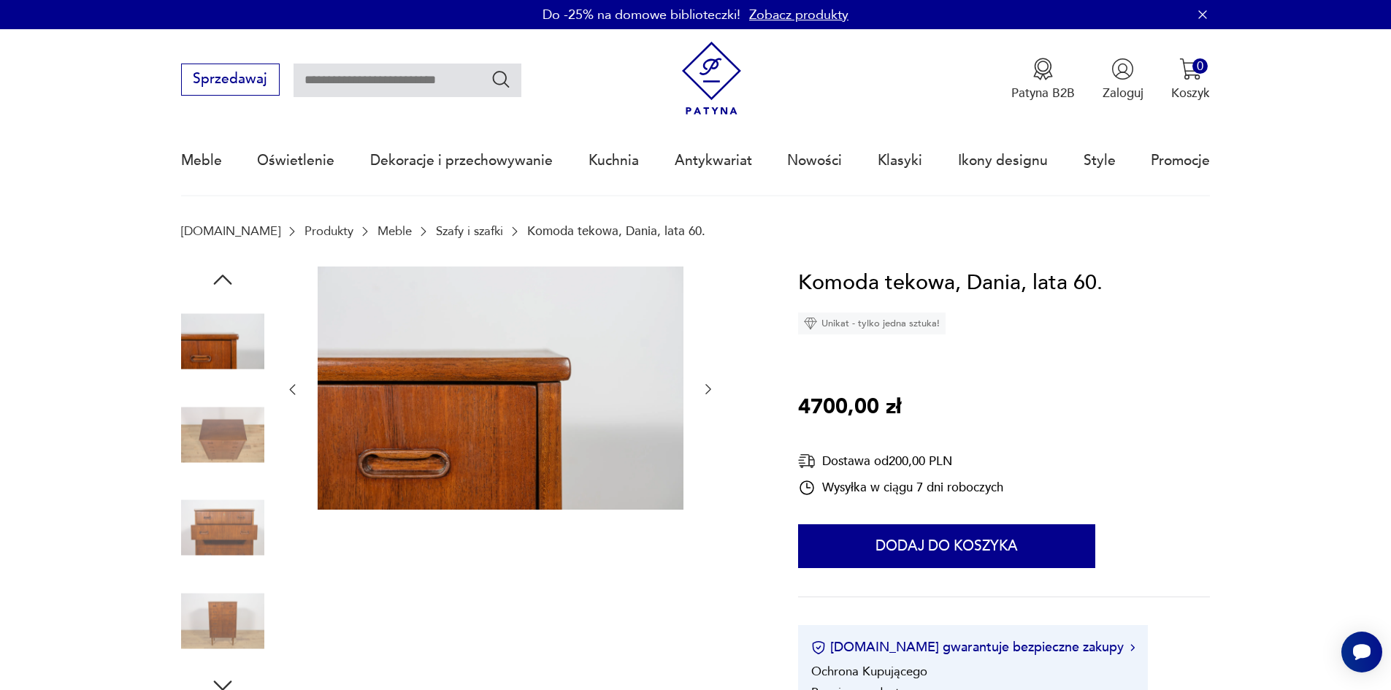
click at [707, 383] on icon "button" at bounding box center [708, 389] width 15 height 15
